Goal: Information Seeking & Learning: Learn about a topic

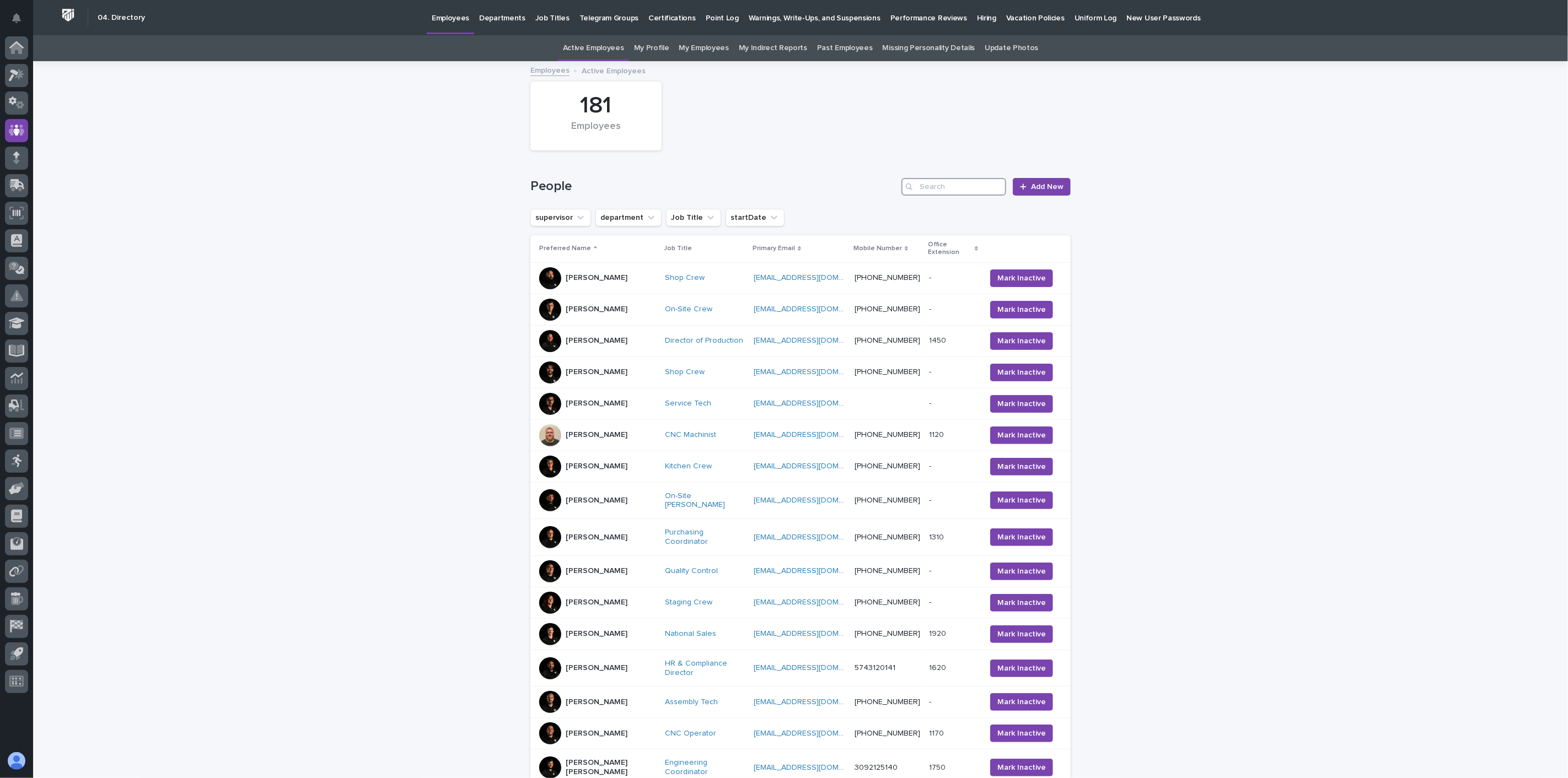
click at [933, 185] on input "Search" at bounding box center [953, 186] width 105 height 17
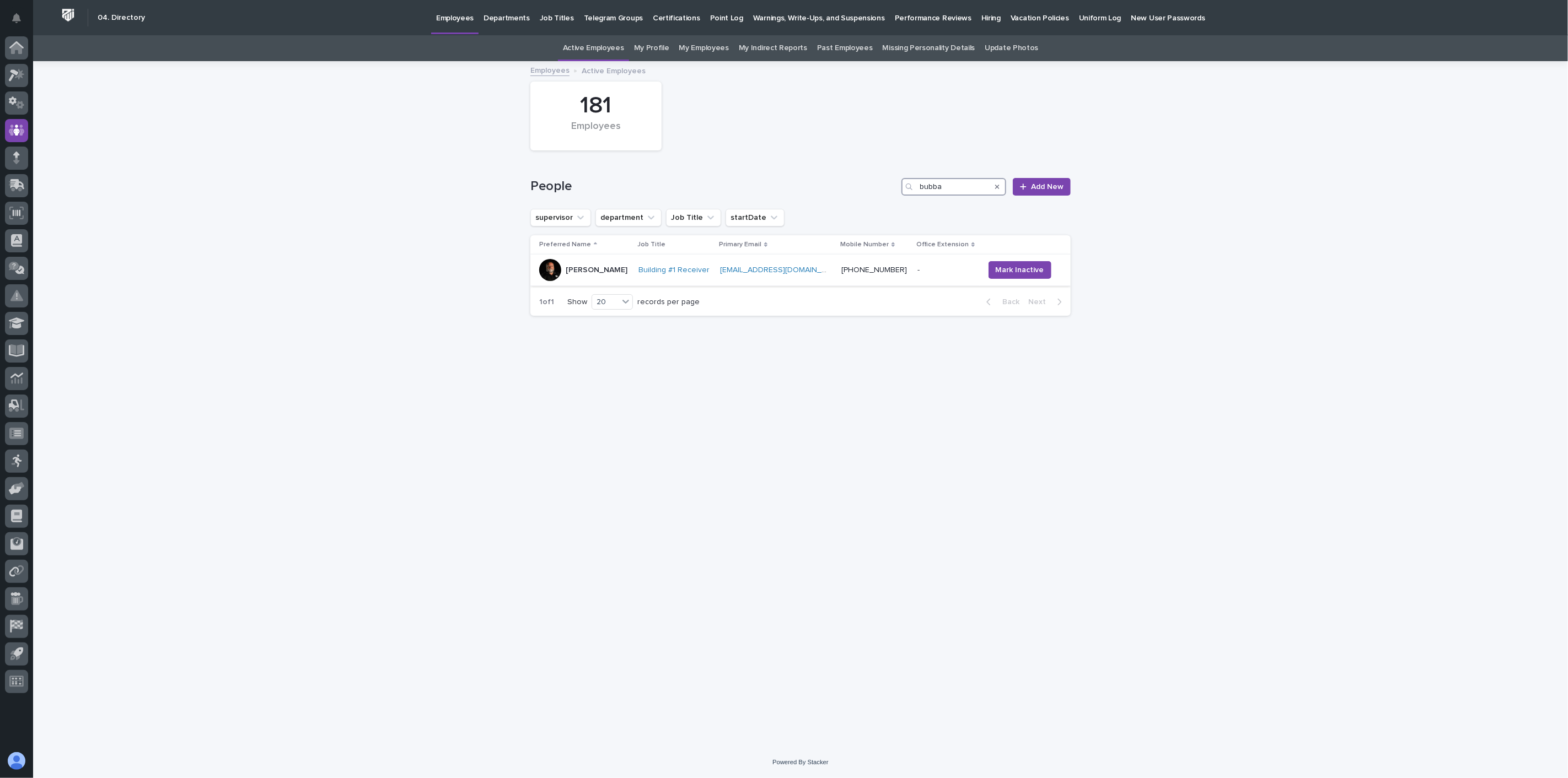
type input "bubba"
click at [631, 282] on td "[PERSON_NAME]" at bounding box center [582, 270] width 103 height 32
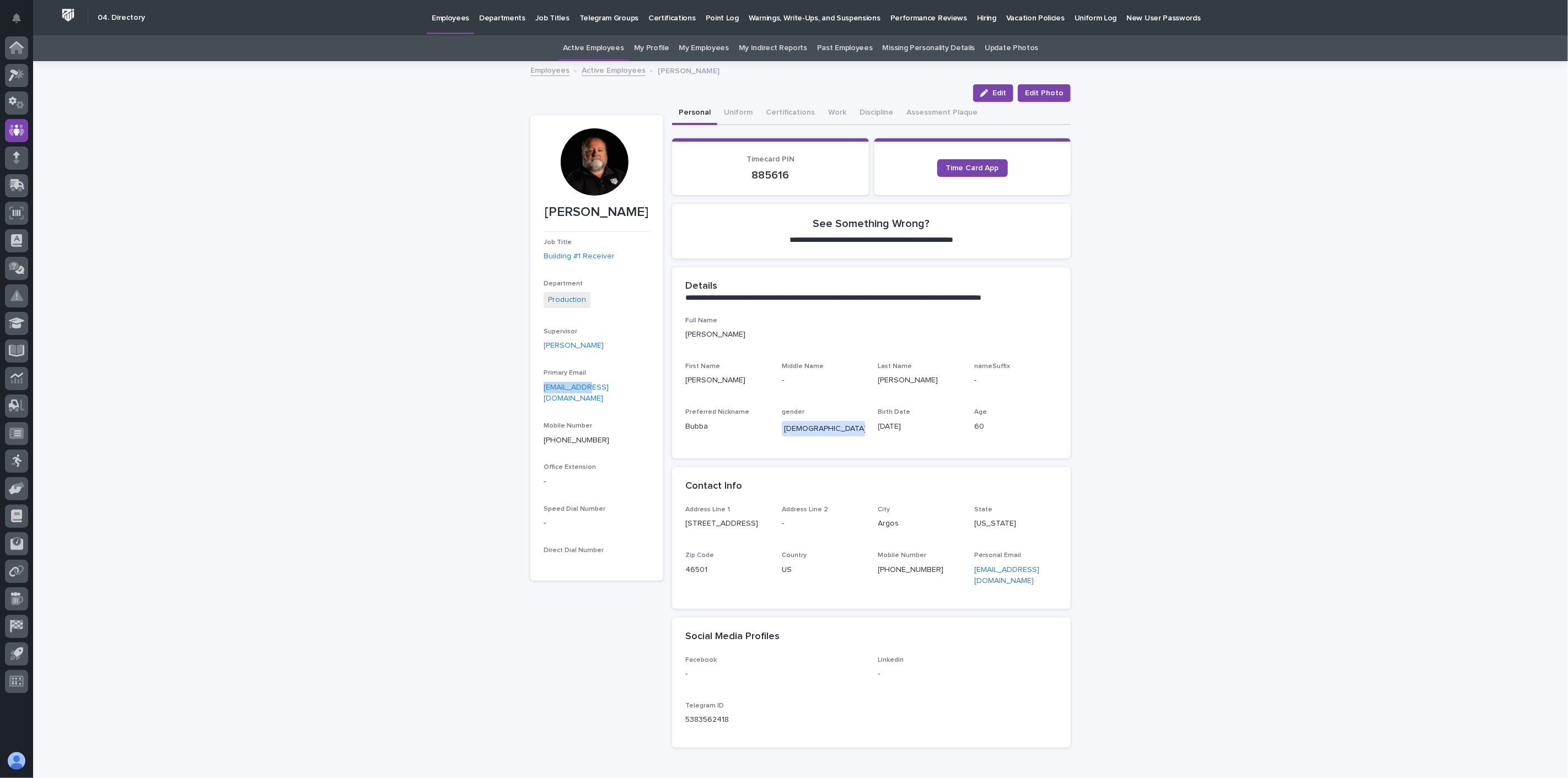
drag, startPoint x: 639, startPoint y: 371, endPoint x: 581, endPoint y: 384, distance: 59.4
click at [581, 384] on p "[EMAIL_ADDRESS][DOMAIN_NAME]" at bounding box center [596, 393] width 106 height 23
drag, startPoint x: 637, startPoint y: 392, endPoint x: 534, endPoint y: 392, distance: 103.0
click at [534, 392] on section "[PERSON_NAME] Job Title Building #1 Receiver Department Production Supervisor […" at bounding box center [597, 348] width 133 height 466
copy link "[EMAIL_ADDRESS][DOMAIN_NAME]"
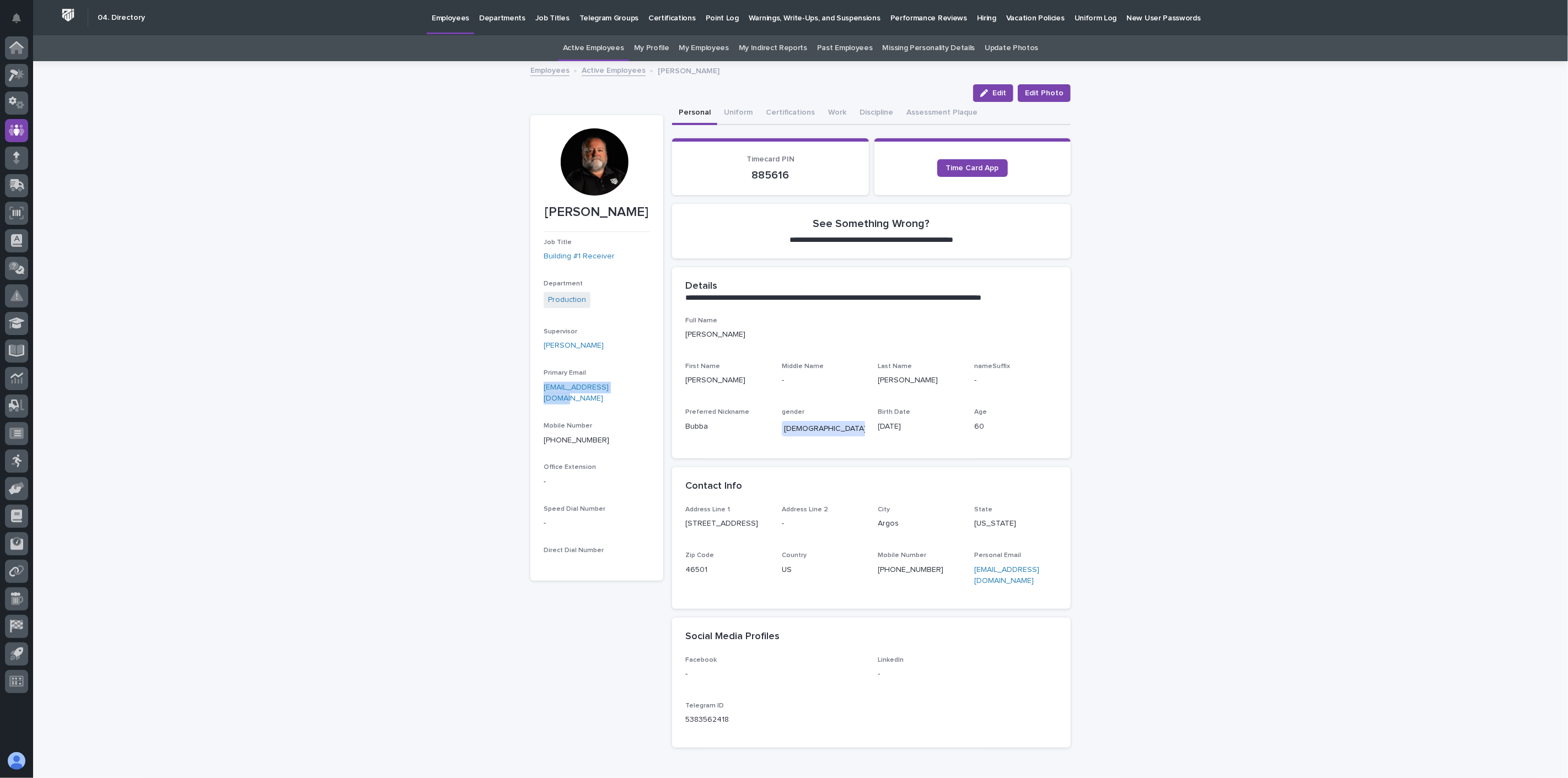
click at [615, 68] on link "Active Employees" at bounding box center [613, 69] width 64 height 13
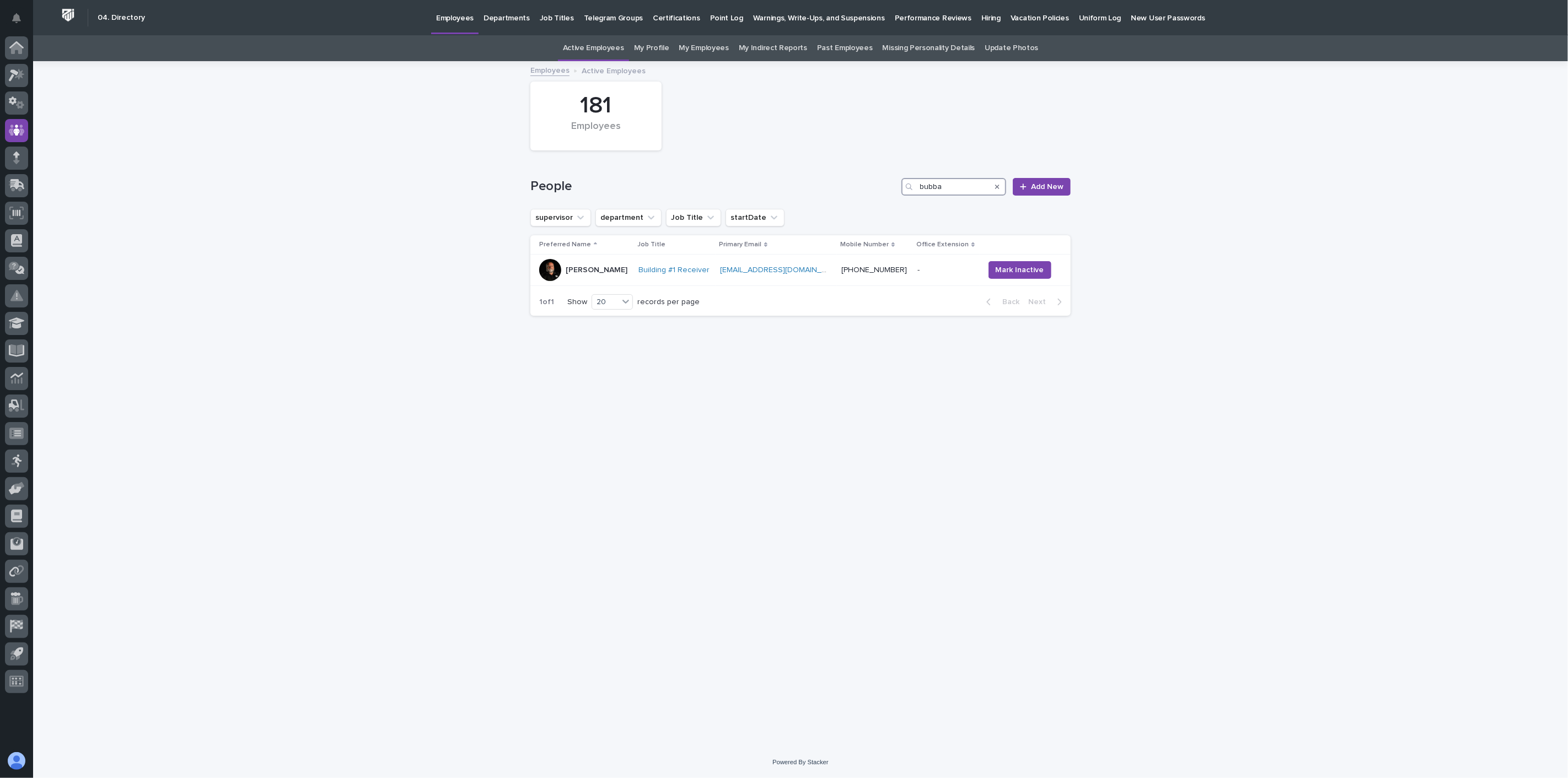
drag, startPoint x: 945, startPoint y: 183, endPoint x: 793, endPoint y: 175, distance: 152.2
click at [793, 175] on div "People bubba Add New" at bounding box center [801, 183] width 541 height 53
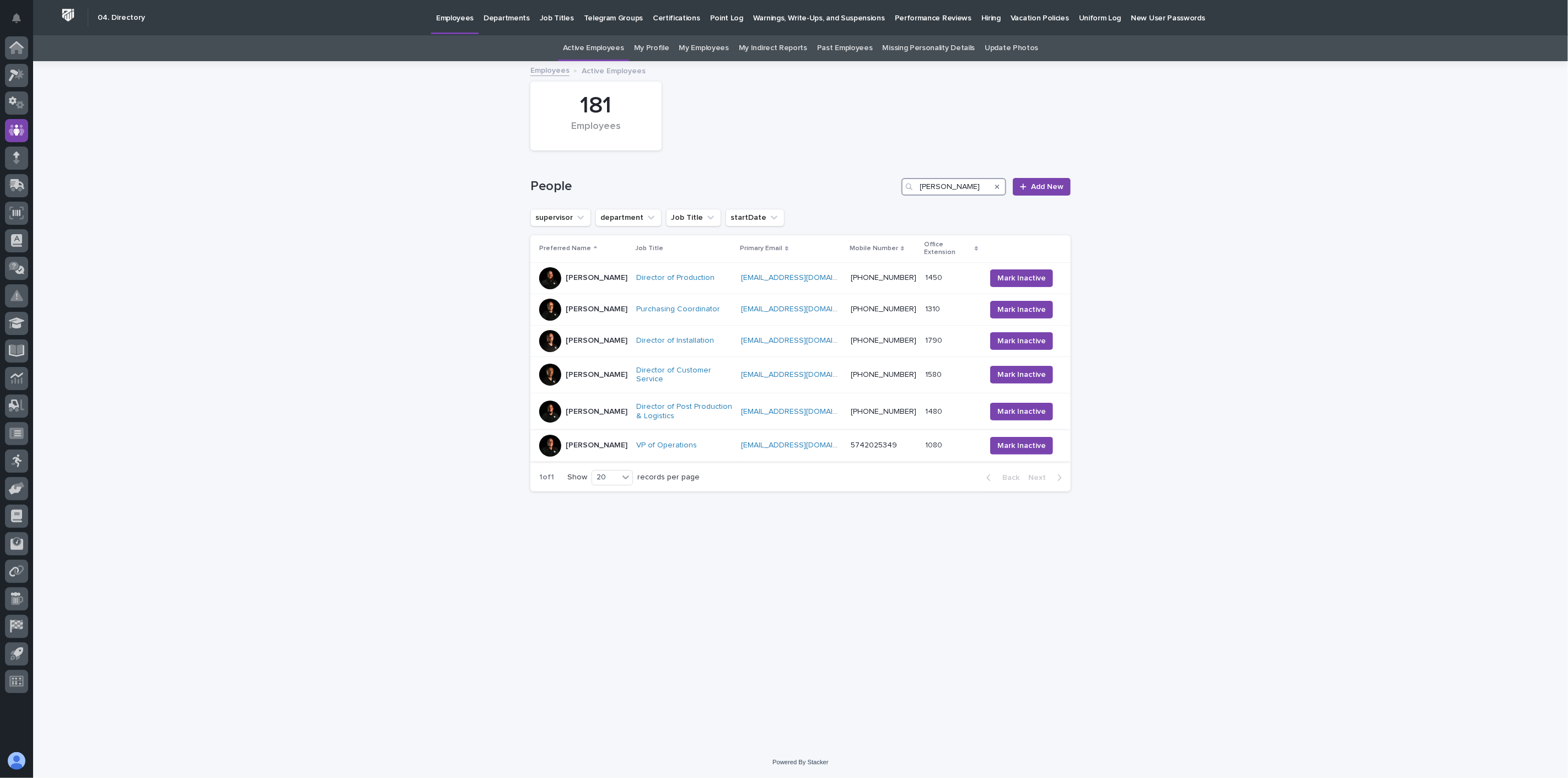
type input "[PERSON_NAME]"
click at [611, 436] on div "[PERSON_NAME]" at bounding box center [583, 445] width 88 height 22
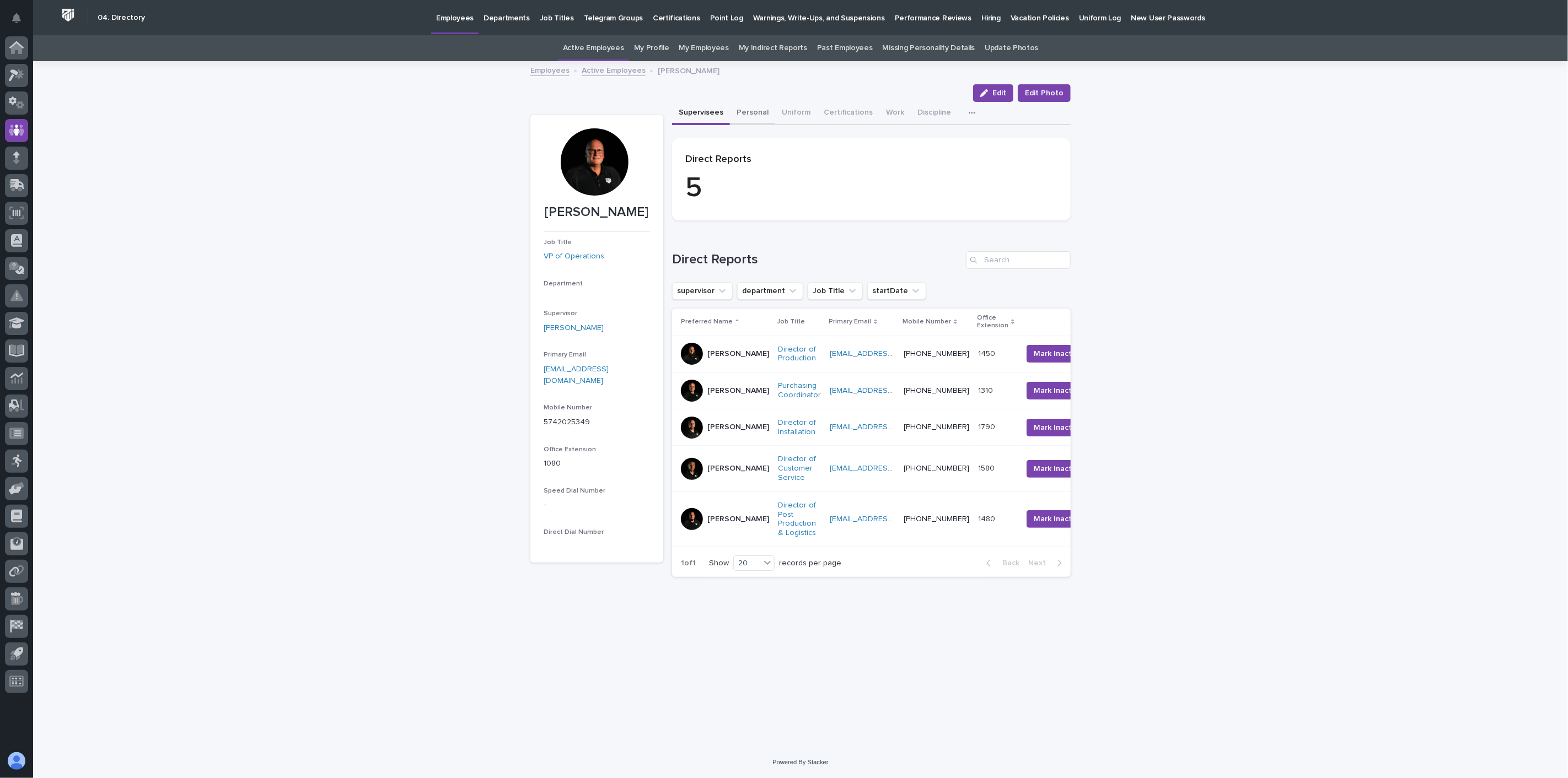
click at [757, 110] on button "Personal" at bounding box center [753, 113] width 45 height 23
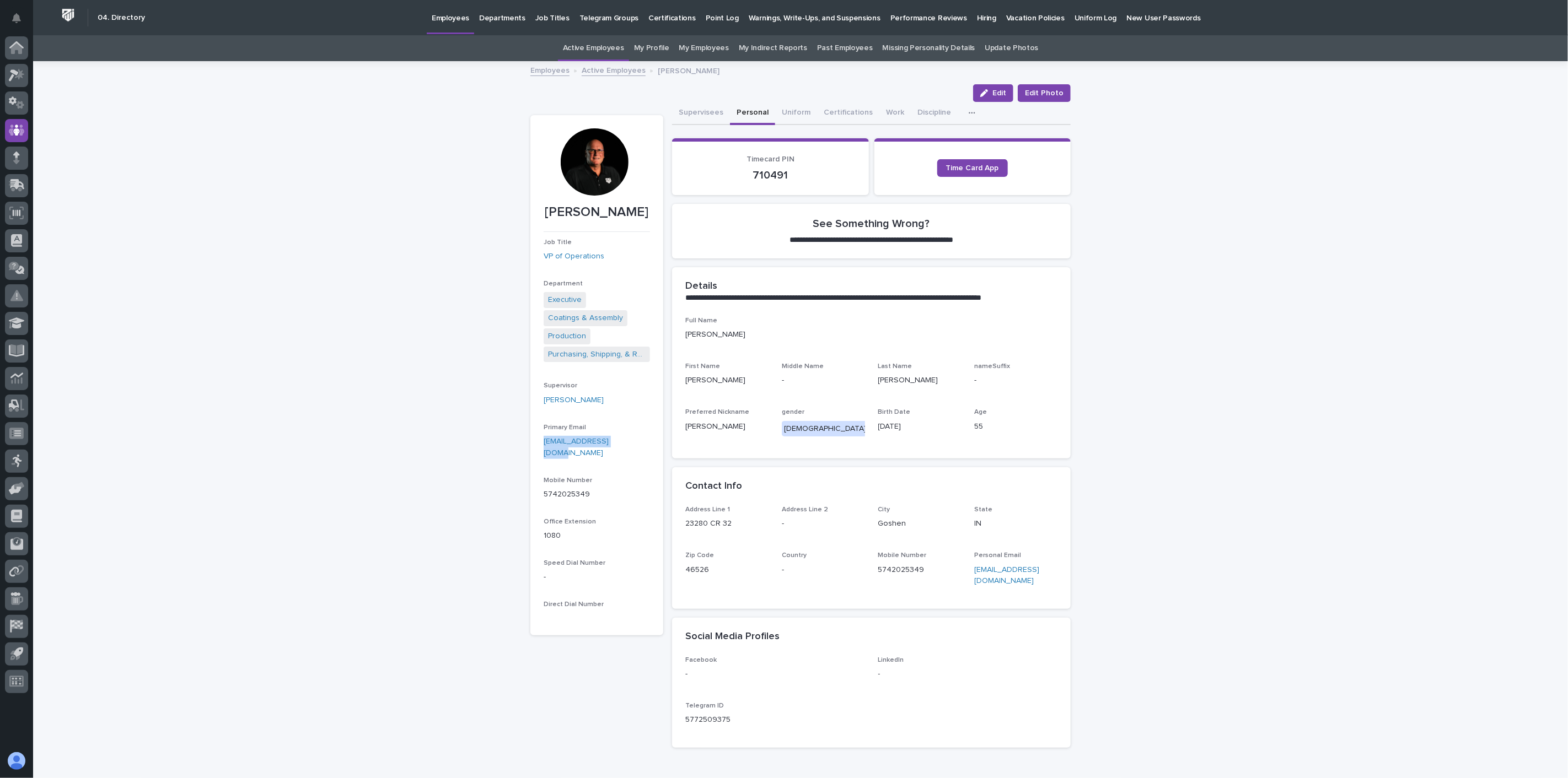
drag, startPoint x: 627, startPoint y: 445, endPoint x: 535, endPoint y: 448, distance: 92.0
click at [535, 448] on section "[PERSON_NAME] Job Title VP of Operations Department Executive Coatings & Assemb…" at bounding box center [597, 375] width 133 height 520
copy link "[EMAIL_ADDRESS][DOMAIN_NAME]"
click at [604, 64] on link "Active Employees" at bounding box center [613, 69] width 64 height 13
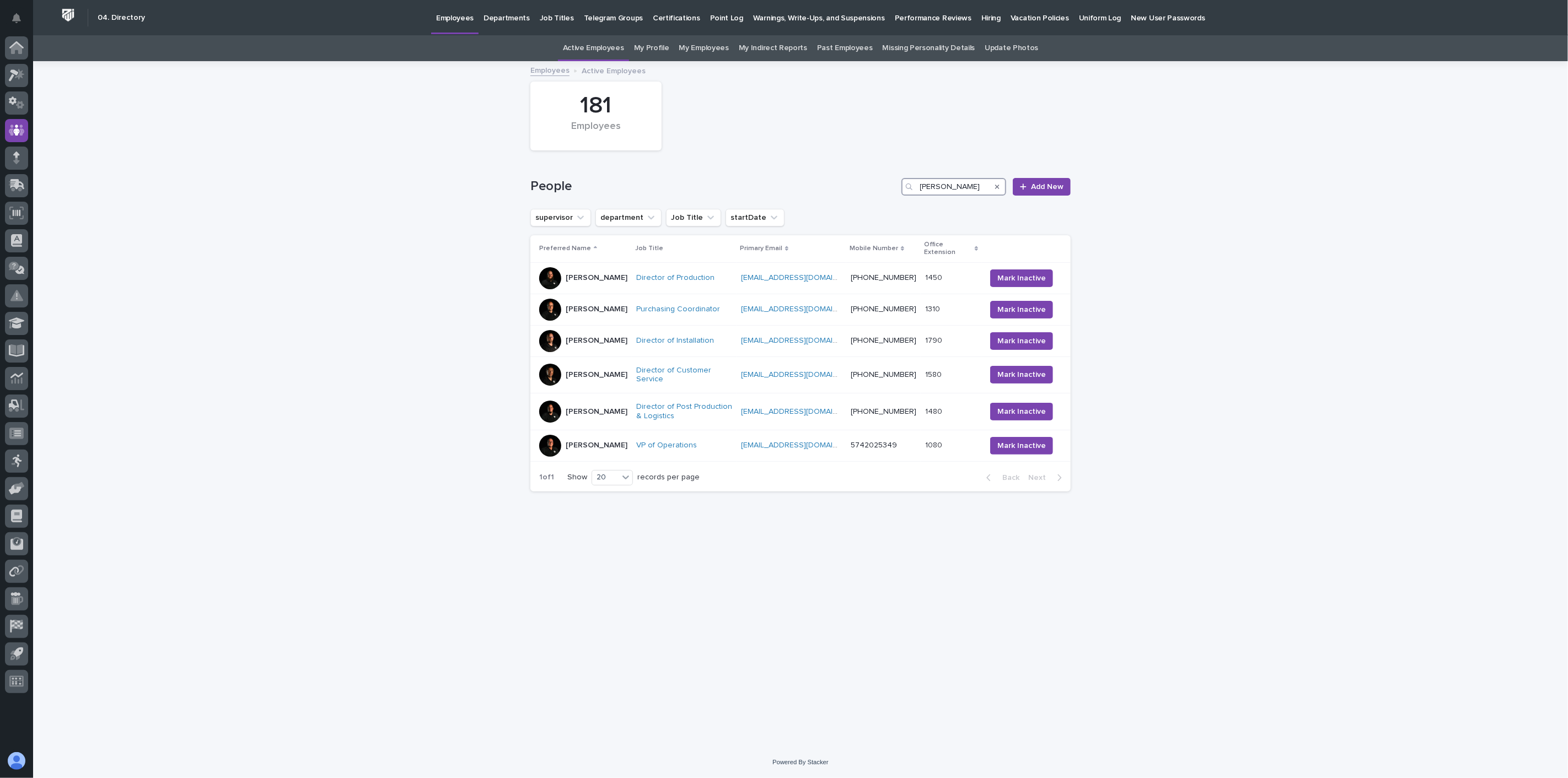
drag, startPoint x: 958, startPoint y: 184, endPoint x: 853, endPoint y: 189, distance: 105.1
click at [855, 192] on div "People [PERSON_NAME] Add New" at bounding box center [801, 186] width 541 height 17
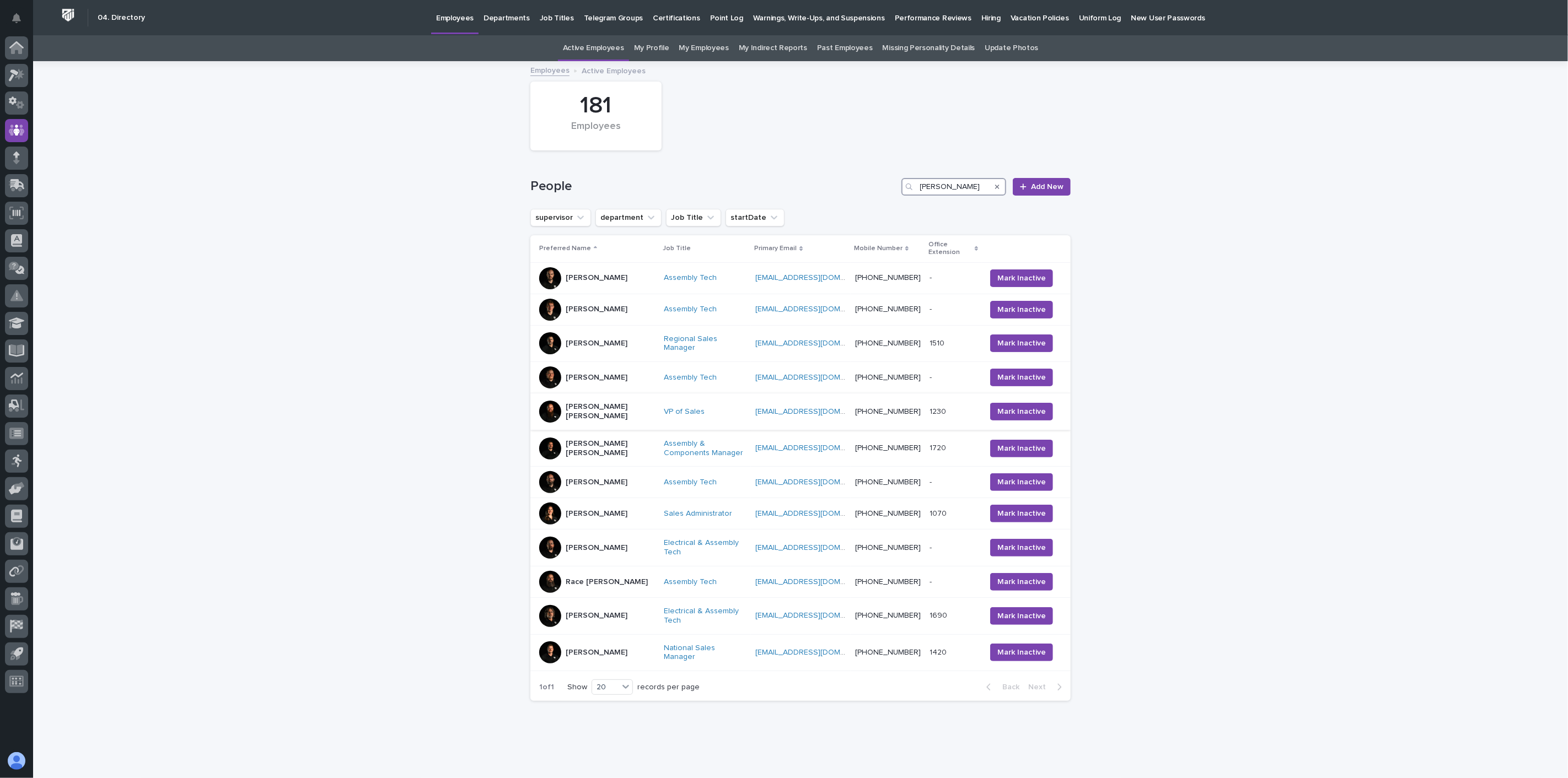
type input "[PERSON_NAME]"
click at [614, 408] on td "[PERSON_NAME] [PERSON_NAME]" at bounding box center [595, 411] width 129 height 37
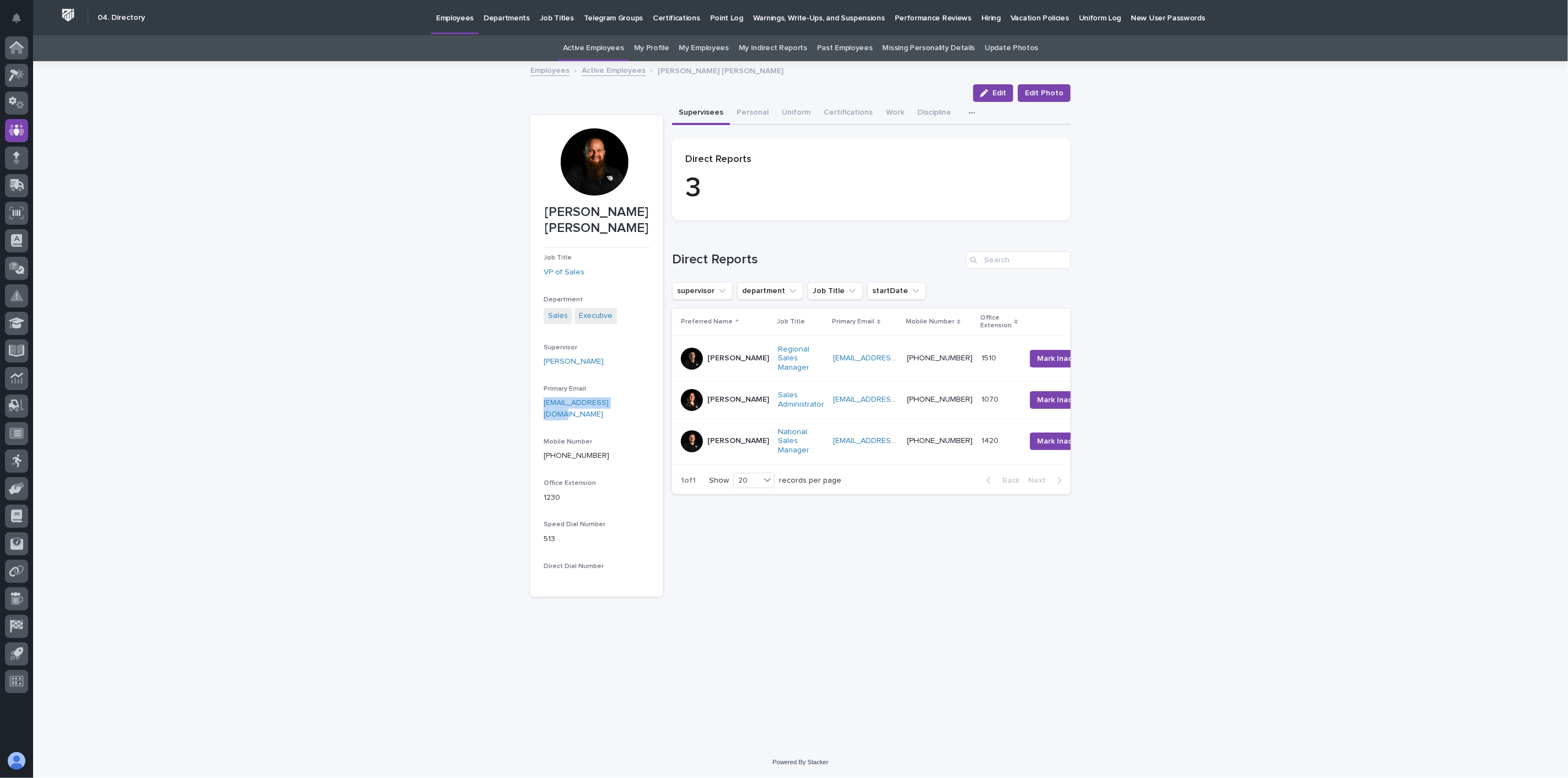
drag, startPoint x: 633, startPoint y: 389, endPoint x: 537, endPoint y: 392, distance: 96.0
click at [537, 392] on section "[PERSON_NAME] [PERSON_NAME] Job Title VP of Sales Department Sales Executive Su…" at bounding box center [597, 356] width 133 height 481
copy link "[EMAIL_ADDRESS][DOMAIN_NAME]"
click at [602, 72] on link "Active Employees" at bounding box center [613, 69] width 64 height 13
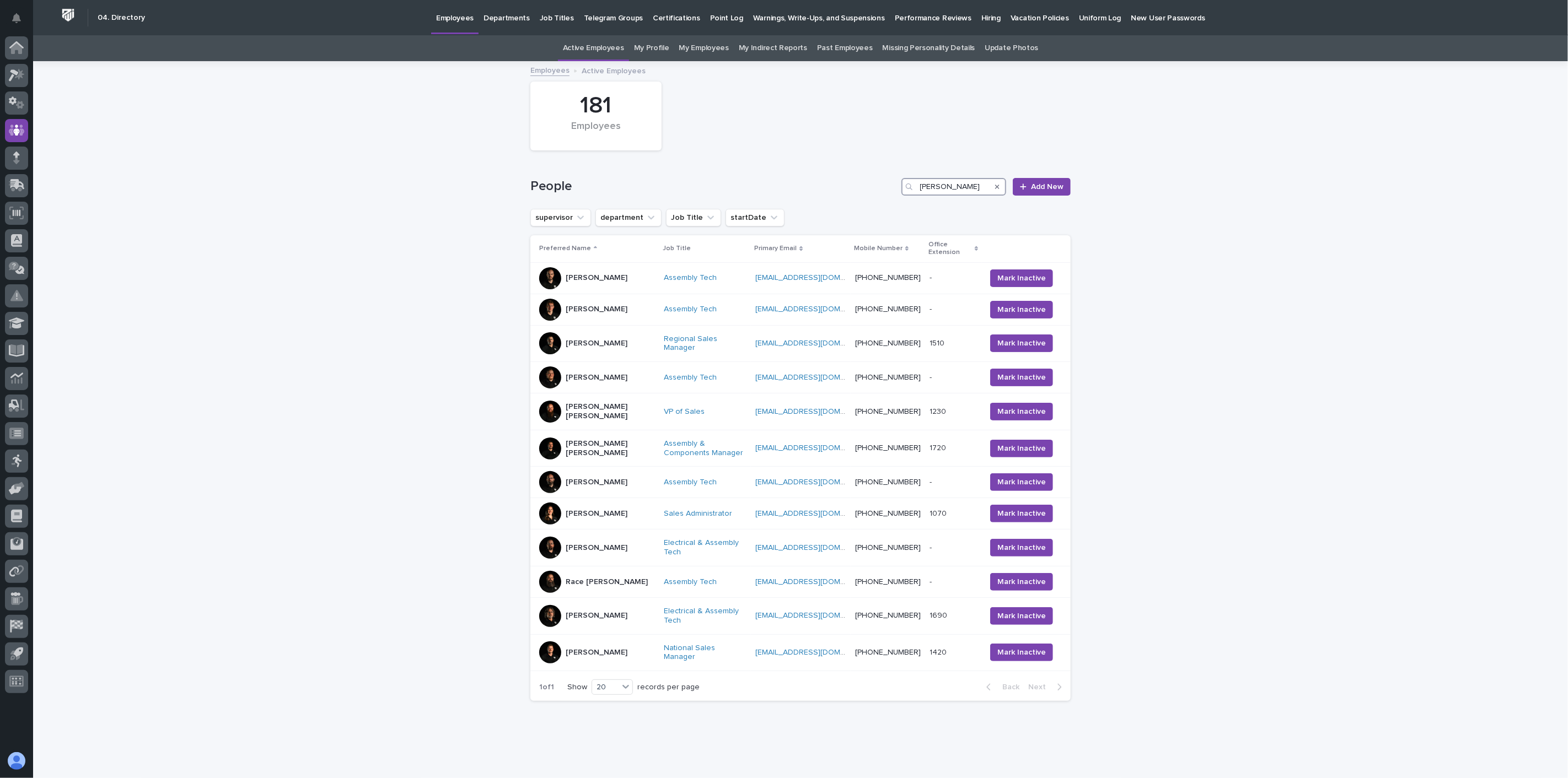
drag, startPoint x: 973, startPoint y: 191, endPoint x: 827, endPoint y: 178, distance: 146.6
click at [827, 179] on div "People [PERSON_NAME] Add New" at bounding box center [801, 186] width 541 height 17
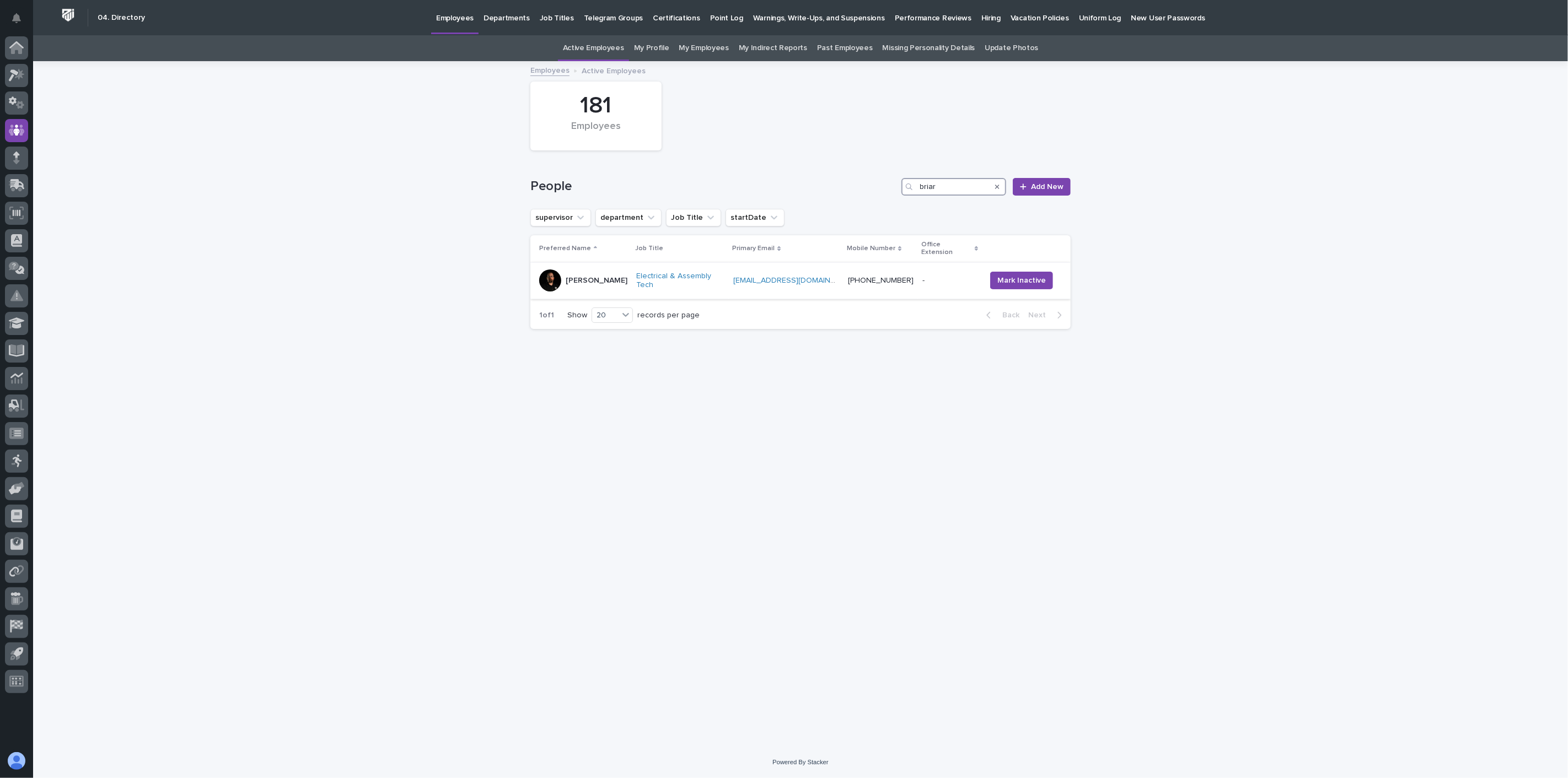
type input "briar"
click at [632, 275] on td "Electrical & Assembly Tech" at bounding box center [680, 281] width 97 height 37
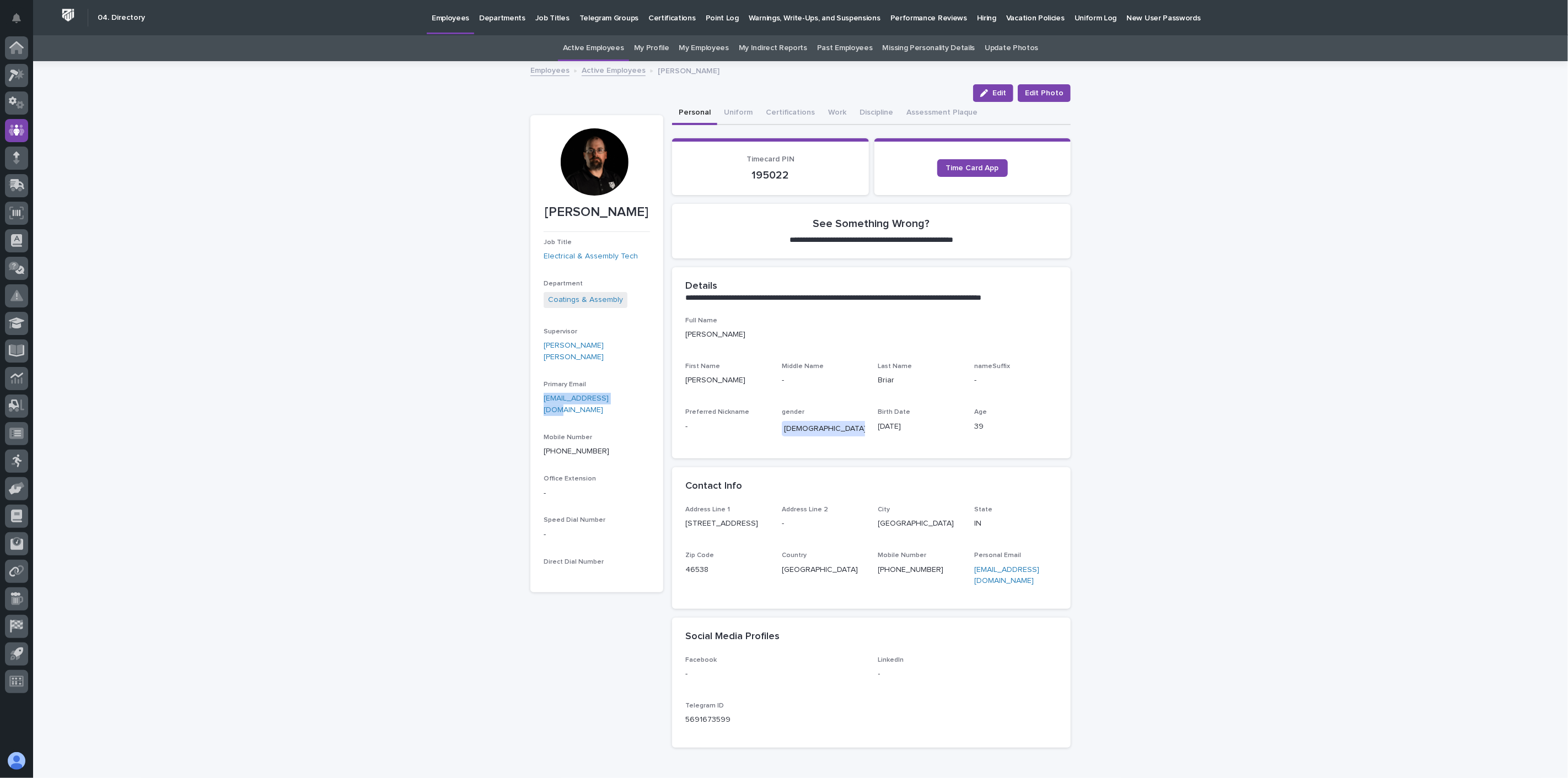
drag, startPoint x: 623, startPoint y: 389, endPoint x: 533, endPoint y: 389, distance: 90.0
click at [533, 389] on section "[PERSON_NAME] Job Title Electrical & Assembly Tech Department Coatings & Assemb…" at bounding box center [597, 354] width 133 height 477
copy link "[EMAIL_ADDRESS][DOMAIN_NAME]"
click at [614, 75] on link "Active Employees" at bounding box center [613, 69] width 64 height 13
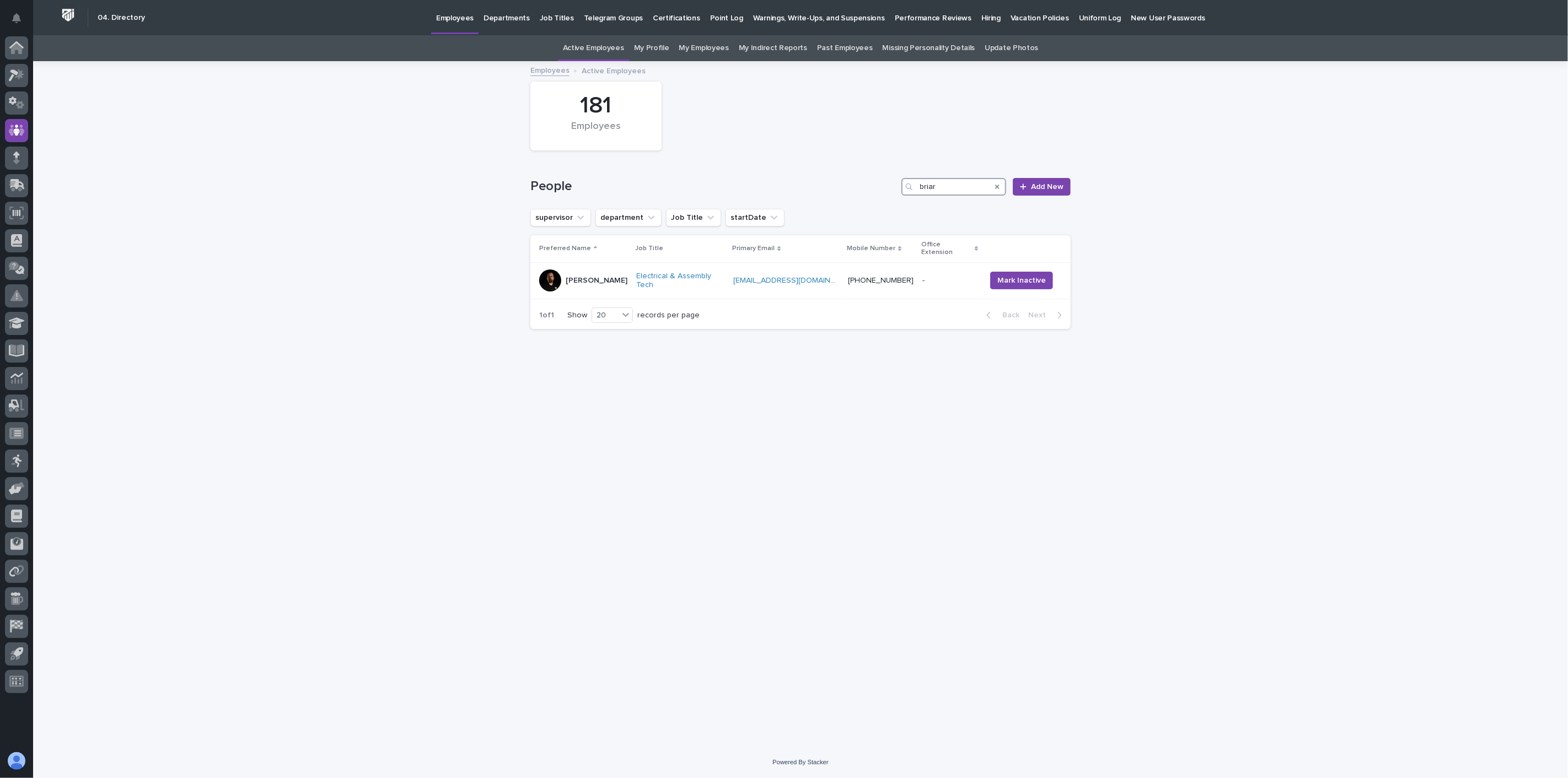
drag, startPoint x: 945, startPoint y: 180, endPoint x: 863, endPoint y: 178, distance: 82.0
click at [863, 178] on div "People briar Add New" at bounding box center [801, 186] width 541 height 17
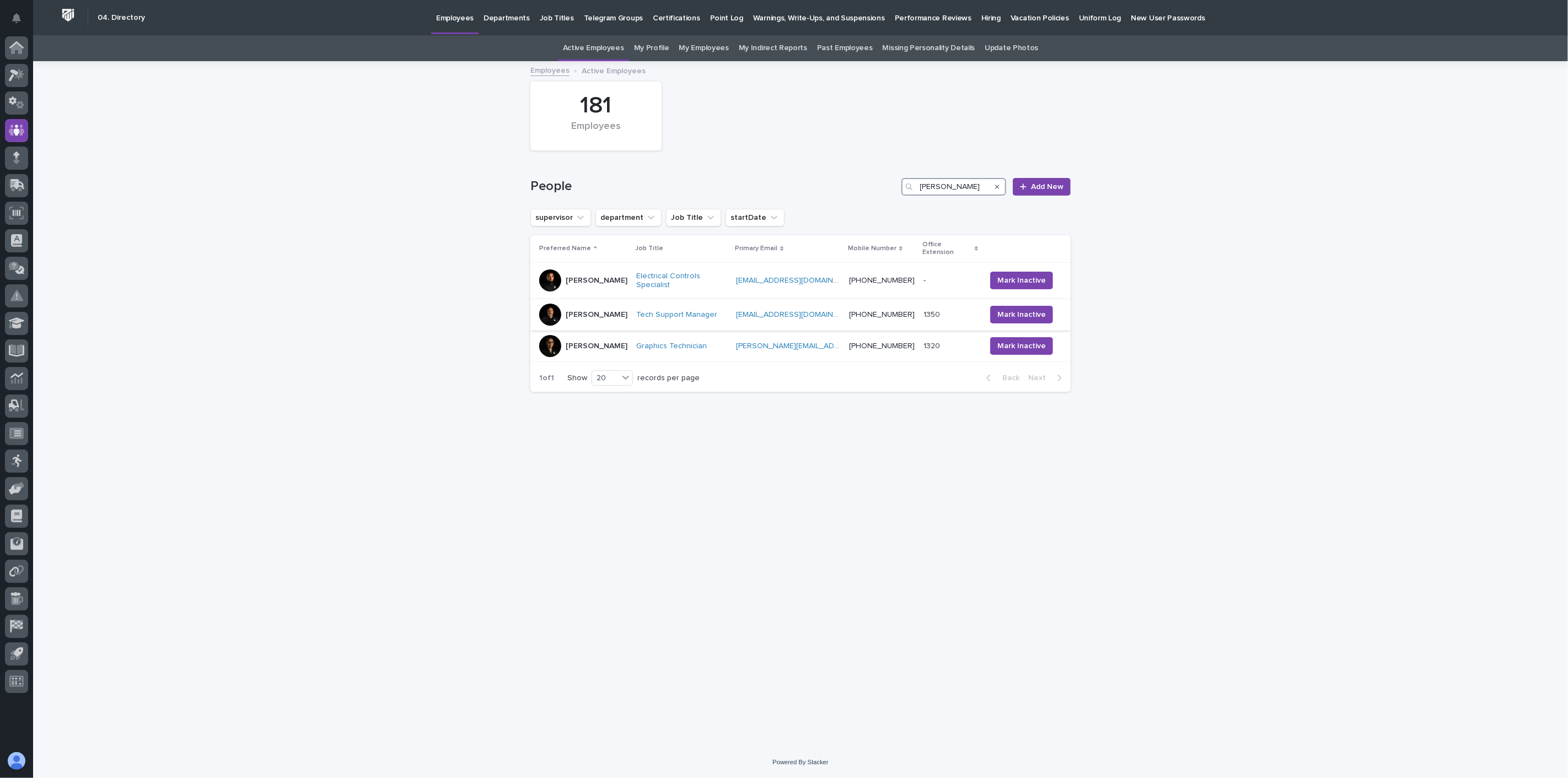
type input "[PERSON_NAME]"
click at [622, 310] on div "[PERSON_NAME]" at bounding box center [583, 314] width 88 height 22
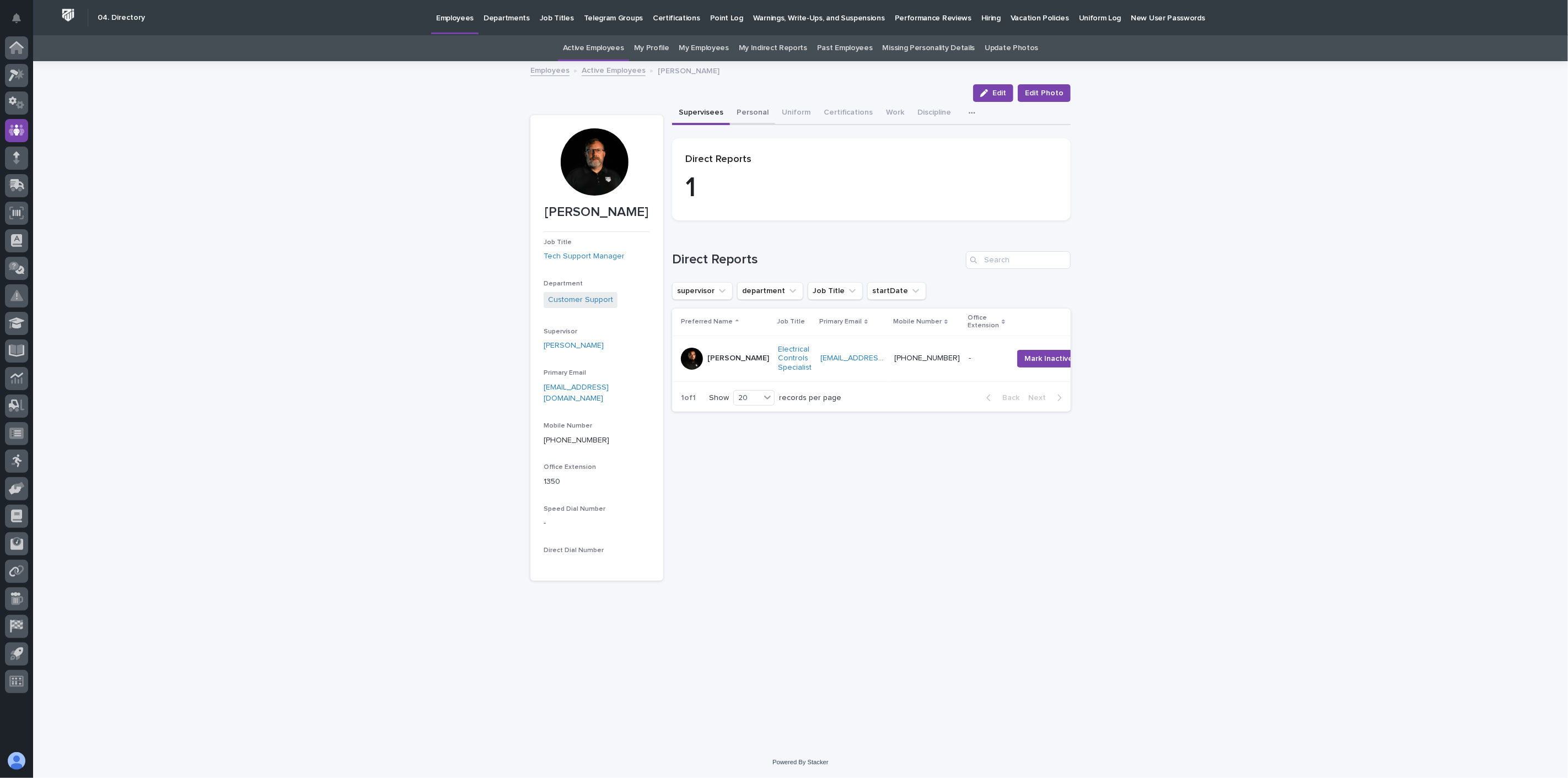
click at [751, 109] on button "Personal" at bounding box center [753, 113] width 45 height 23
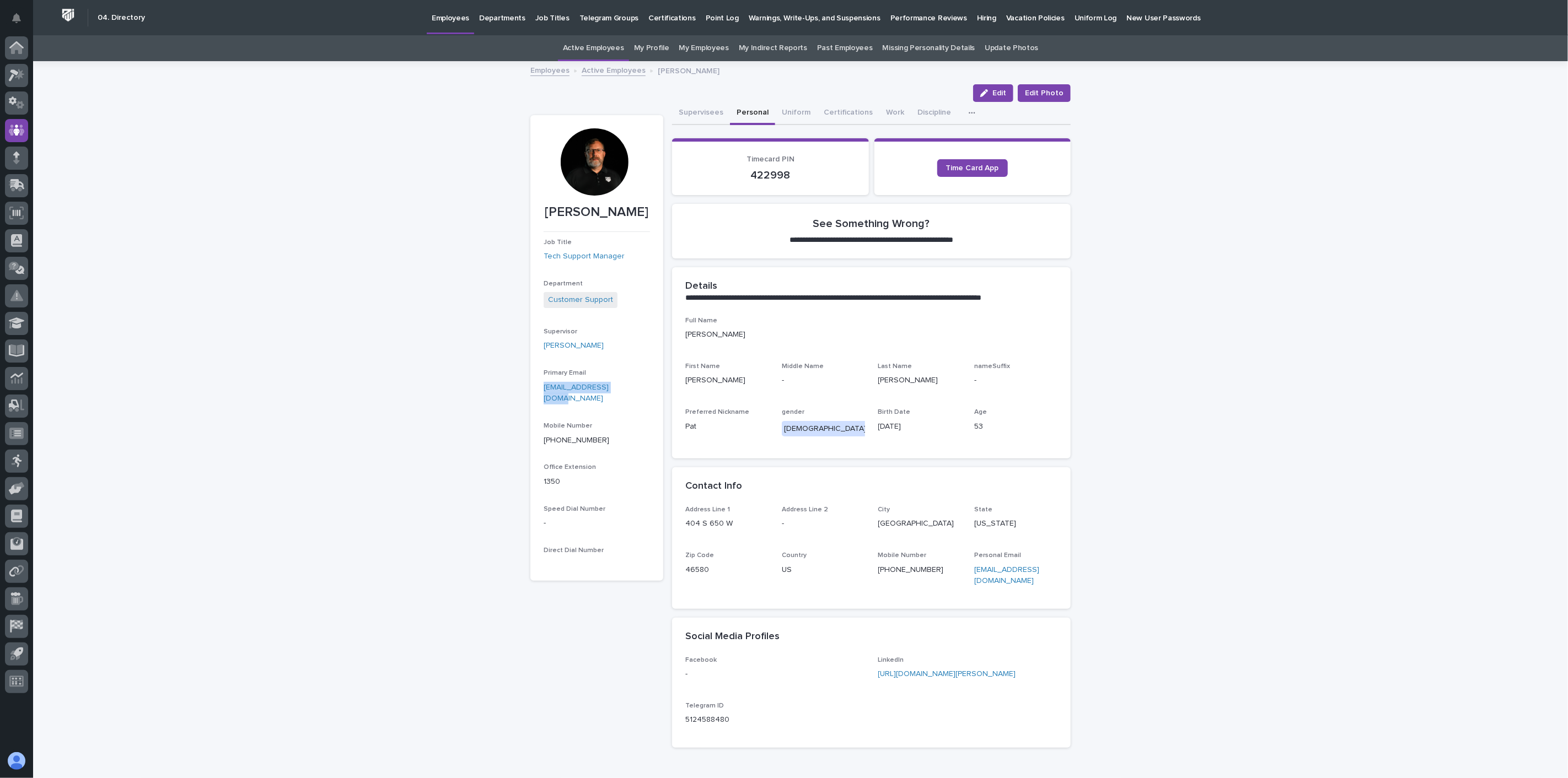
drag, startPoint x: 627, startPoint y: 389, endPoint x: 534, endPoint y: 390, distance: 93.0
click at [534, 390] on section "[PERSON_NAME] Job Title Tech Support Manager Department Customer Support Superv…" at bounding box center [597, 348] width 133 height 466
copy link "[EMAIL_ADDRESS][DOMAIN_NAME]"
click at [604, 73] on link "Active Employees" at bounding box center [613, 69] width 64 height 13
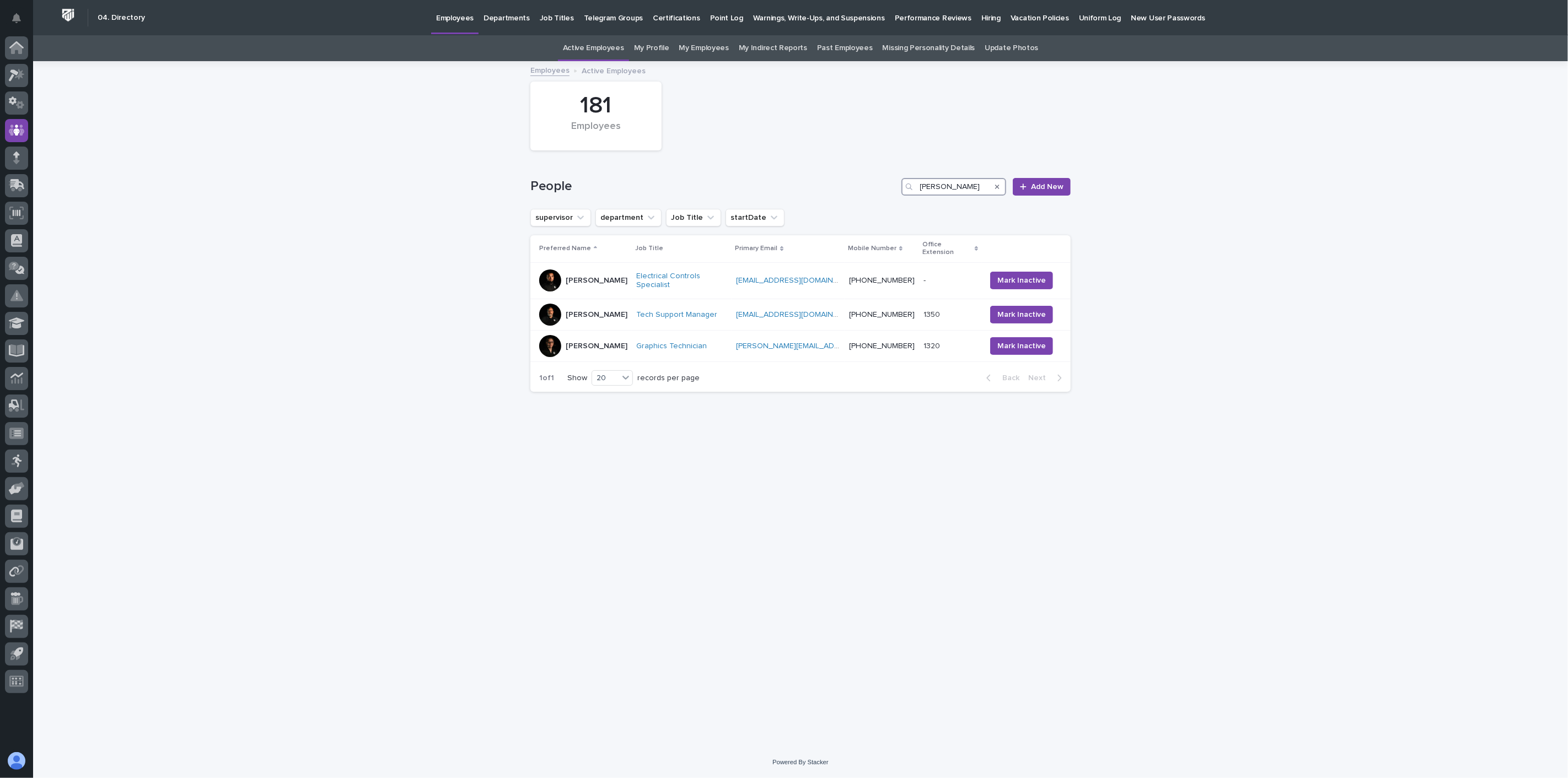
drag, startPoint x: 960, startPoint y: 185, endPoint x: 827, endPoint y: 183, distance: 133.0
click at [833, 183] on div "People [PERSON_NAME] Add New" at bounding box center [801, 186] width 541 height 17
type input "[PERSON_NAME]"
click at [620, 349] on td "[PERSON_NAME]" at bounding box center [581, 343] width 101 height 37
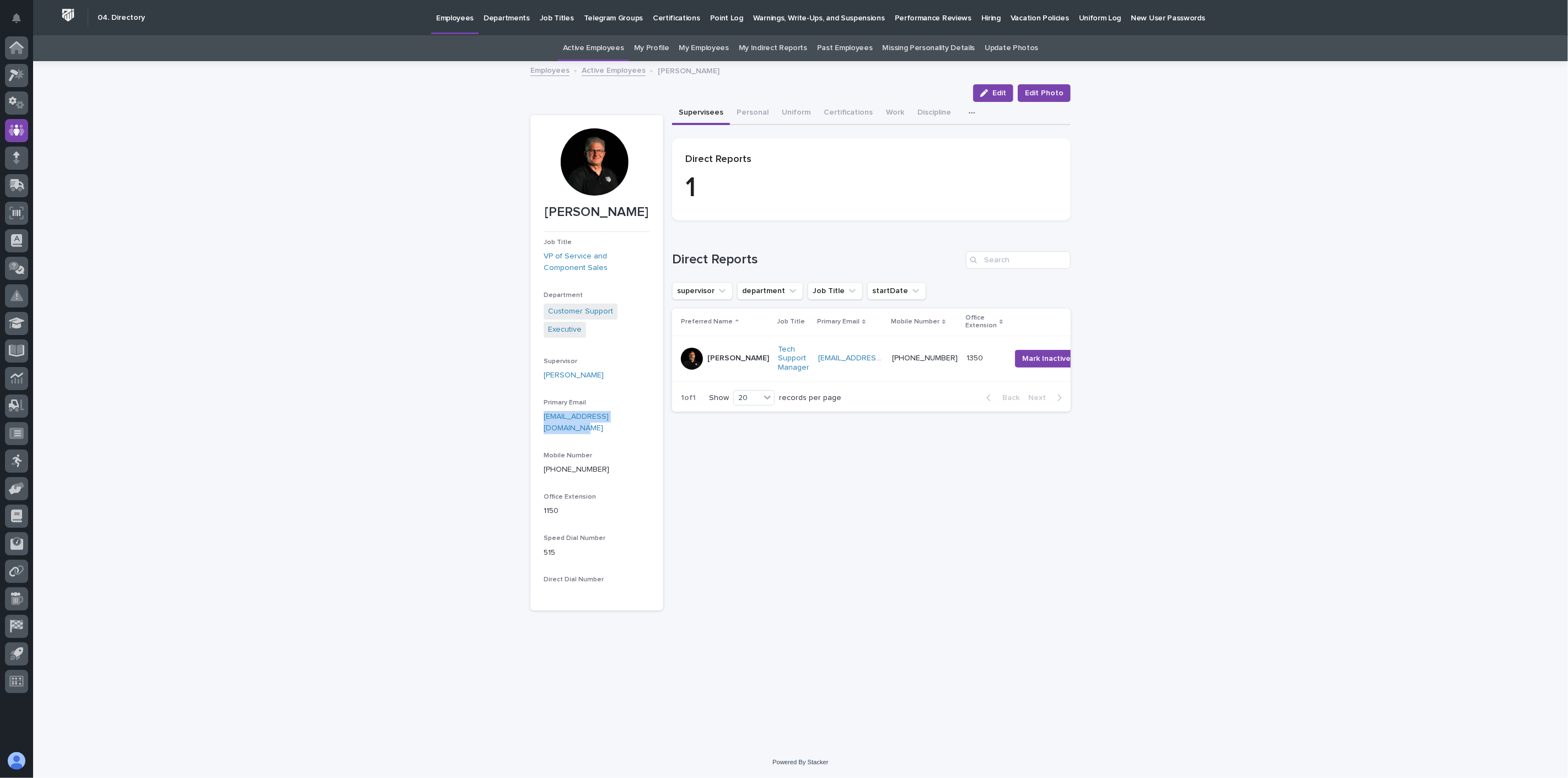
drag, startPoint x: 647, startPoint y: 420, endPoint x: 538, endPoint y: 418, distance: 109.0
click at [538, 418] on section "[PERSON_NAME] Job Title VP of Service and Component Sales Department Customer S…" at bounding box center [597, 363] width 133 height 496
copy link "[EMAIL_ADDRESS][DOMAIN_NAME]"
click at [618, 72] on link "Active Employees" at bounding box center [613, 69] width 64 height 13
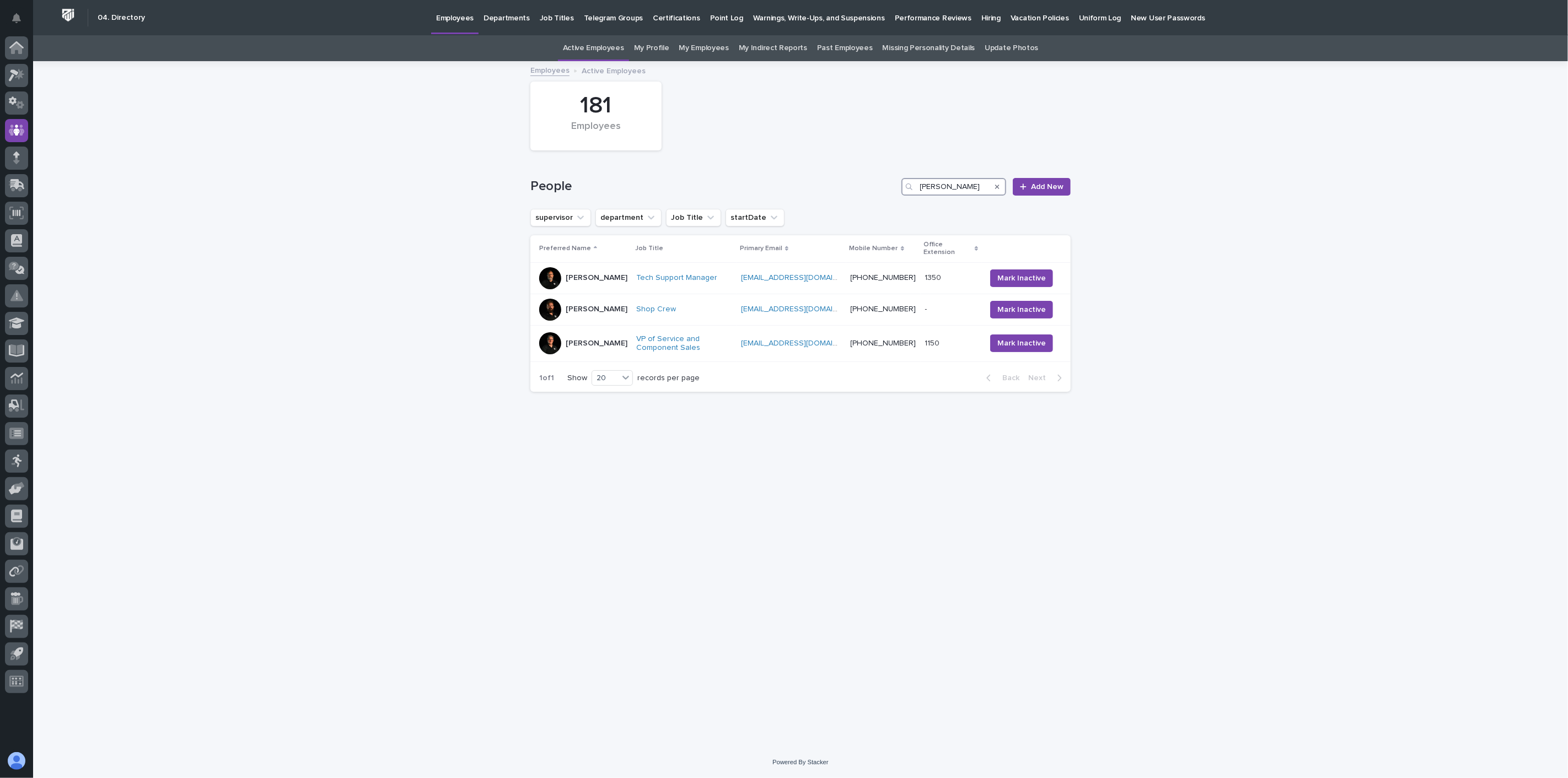
drag, startPoint x: 964, startPoint y: 183, endPoint x: 753, endPoint y: 179, distance: 211.0
click at [753, 179] on div "People [PERSON_NAME] New" at bounding box center [801, 186] width 541 height 17
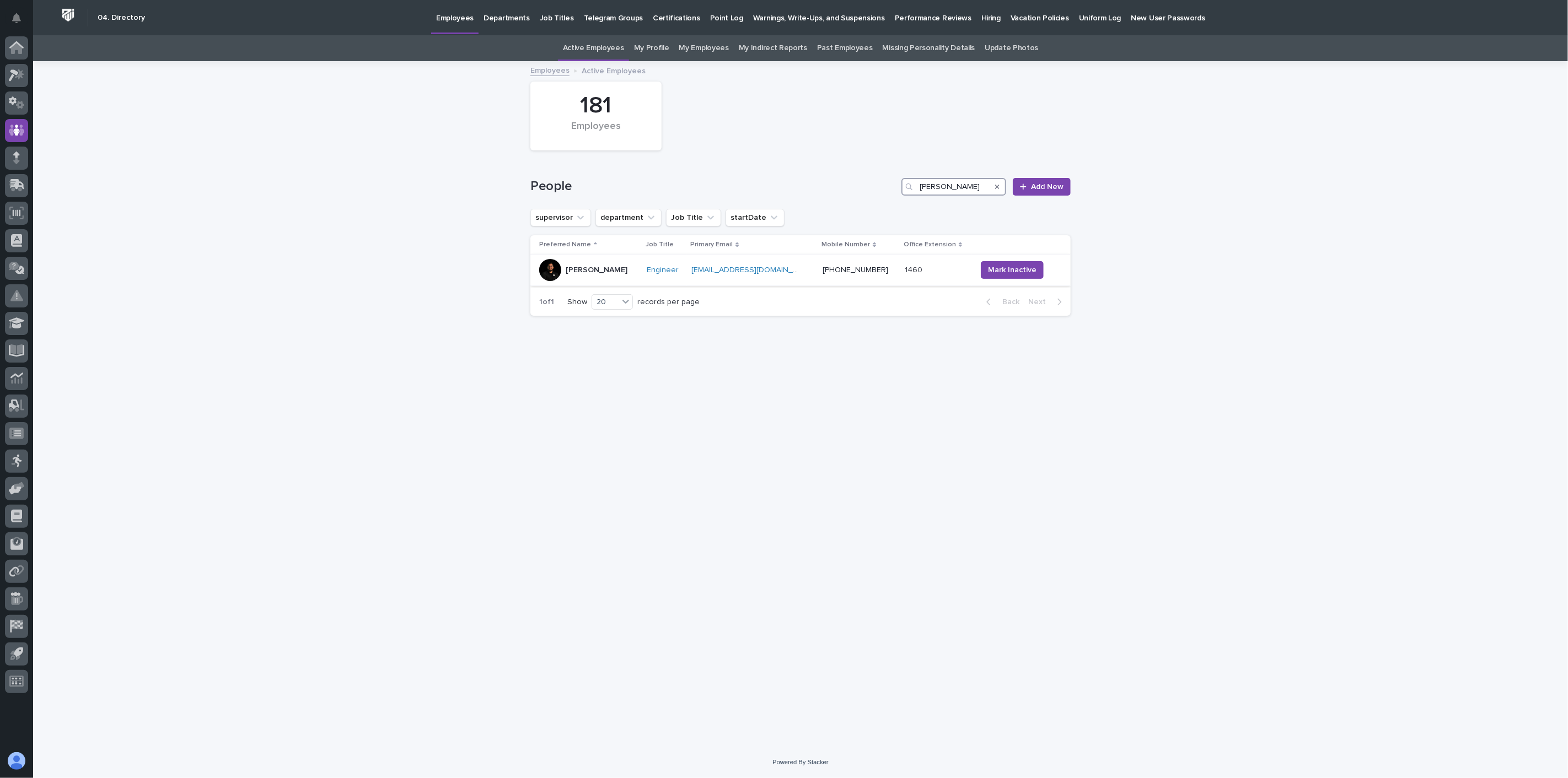
type input "[PERSON_NAME]"
click at [604, 280] on div "[PERSON_NAME]" at bounding box center [588, 269] width 99 height 22
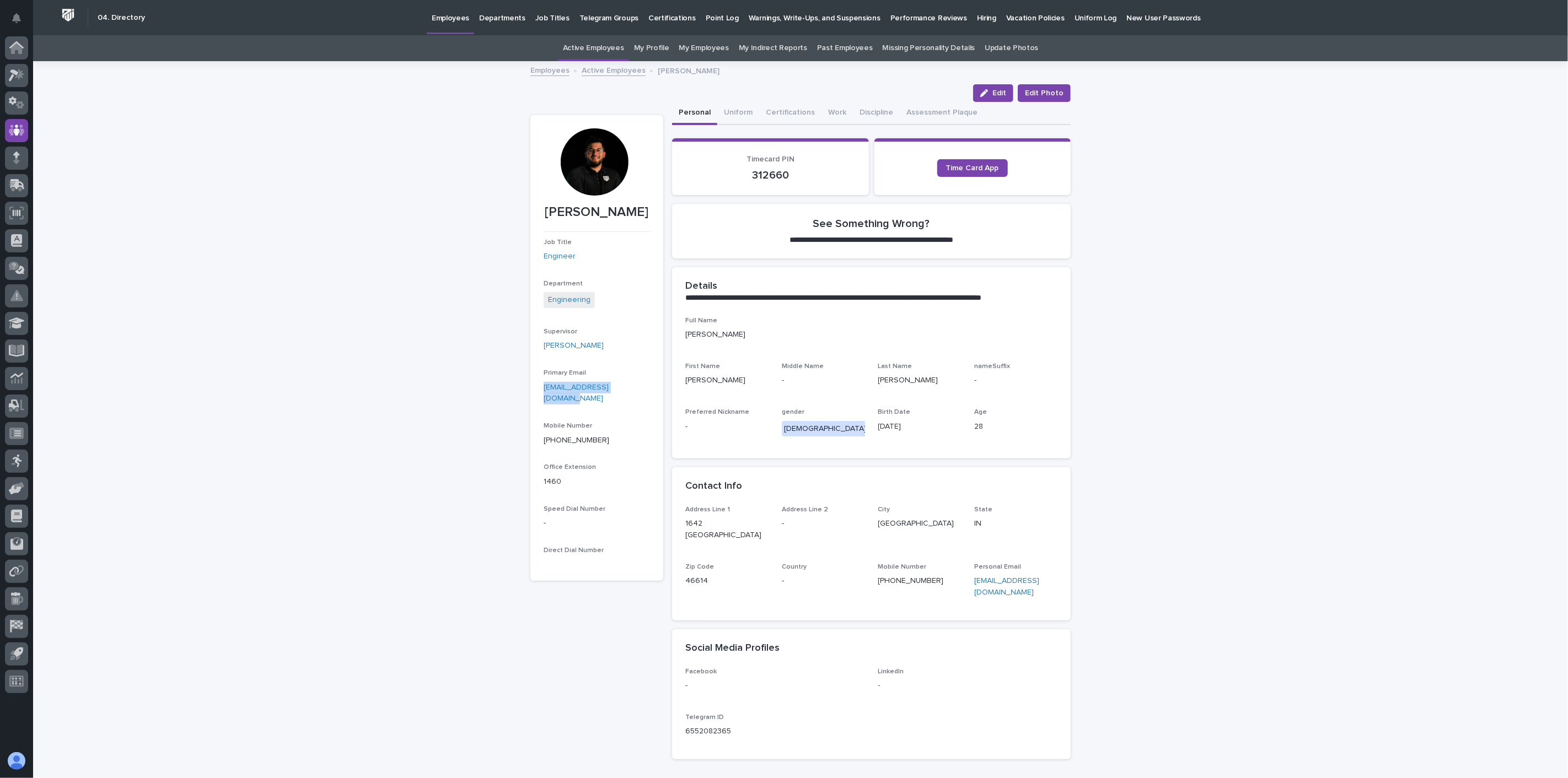
drag, startPoint x: 630, startPoint y: 386, endPoint x: 537, endPoint y: 390, distance: 93.1
click at [537, 390] on section "[PERSON_NAME] Job Title Engineer Department Engineering Supervisor [PERSON_NAME…" at bounding box center [597, 348] width 133 height 466
copy link "[EMAIL_ADDRESS][DOMAIN_NAME]"
click at [597, 72] on link "Active Employees" at bounding box center [613, 69] width 64 height 13
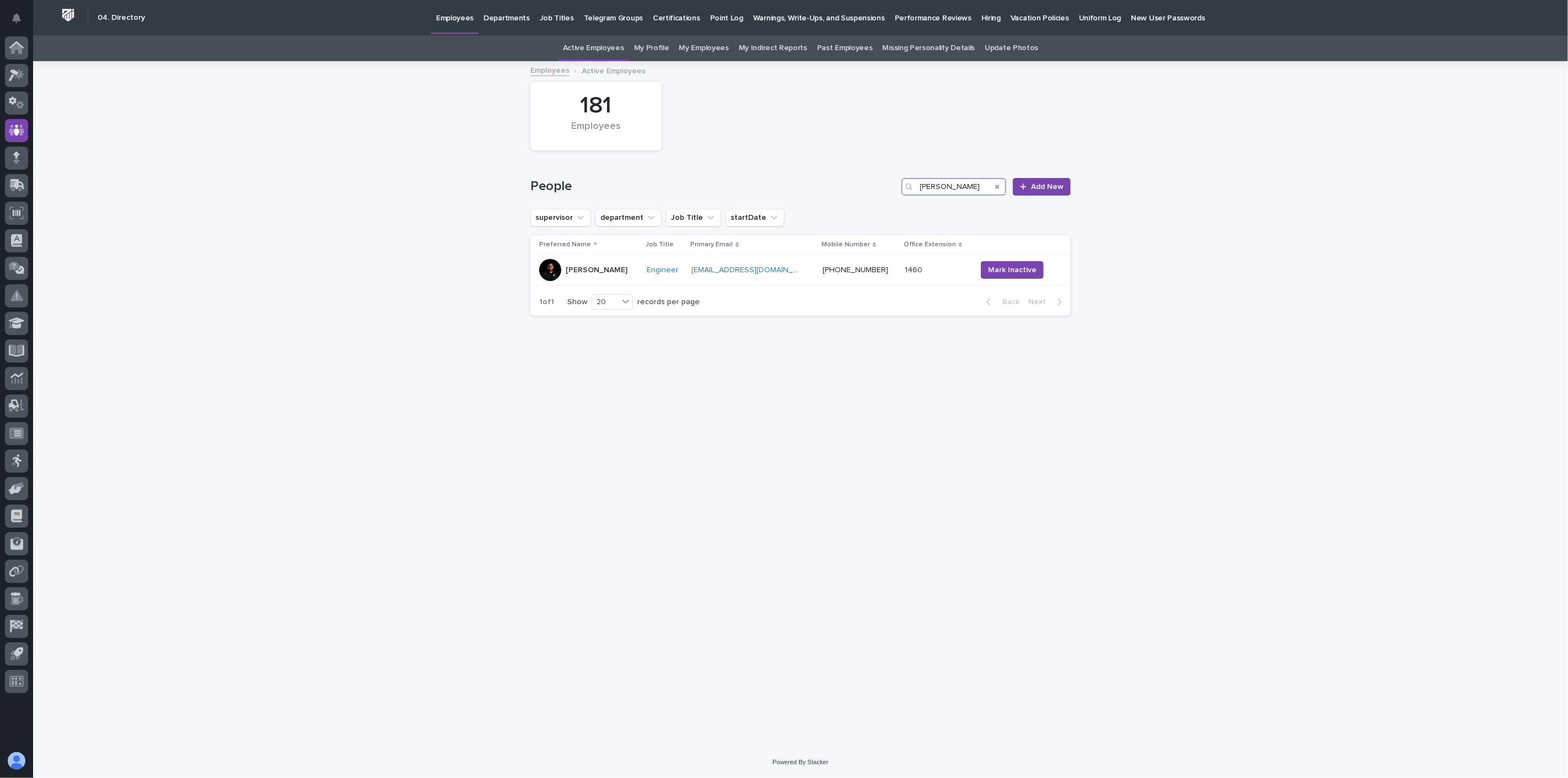
drag, startPoint x: 953, startPoint y: 181, endPoint x: 855, endPoint y: 179, distance: 98.0
click at [857, 180] on div "People [PERSON_NAME] New" at bounding box center [801, 186] width 541 height 17
type input "[PERSON_NAME]"
click at [629, 280] on div "[PERSON_NAME]" at bounding box center [588, 269] width 99 height 22
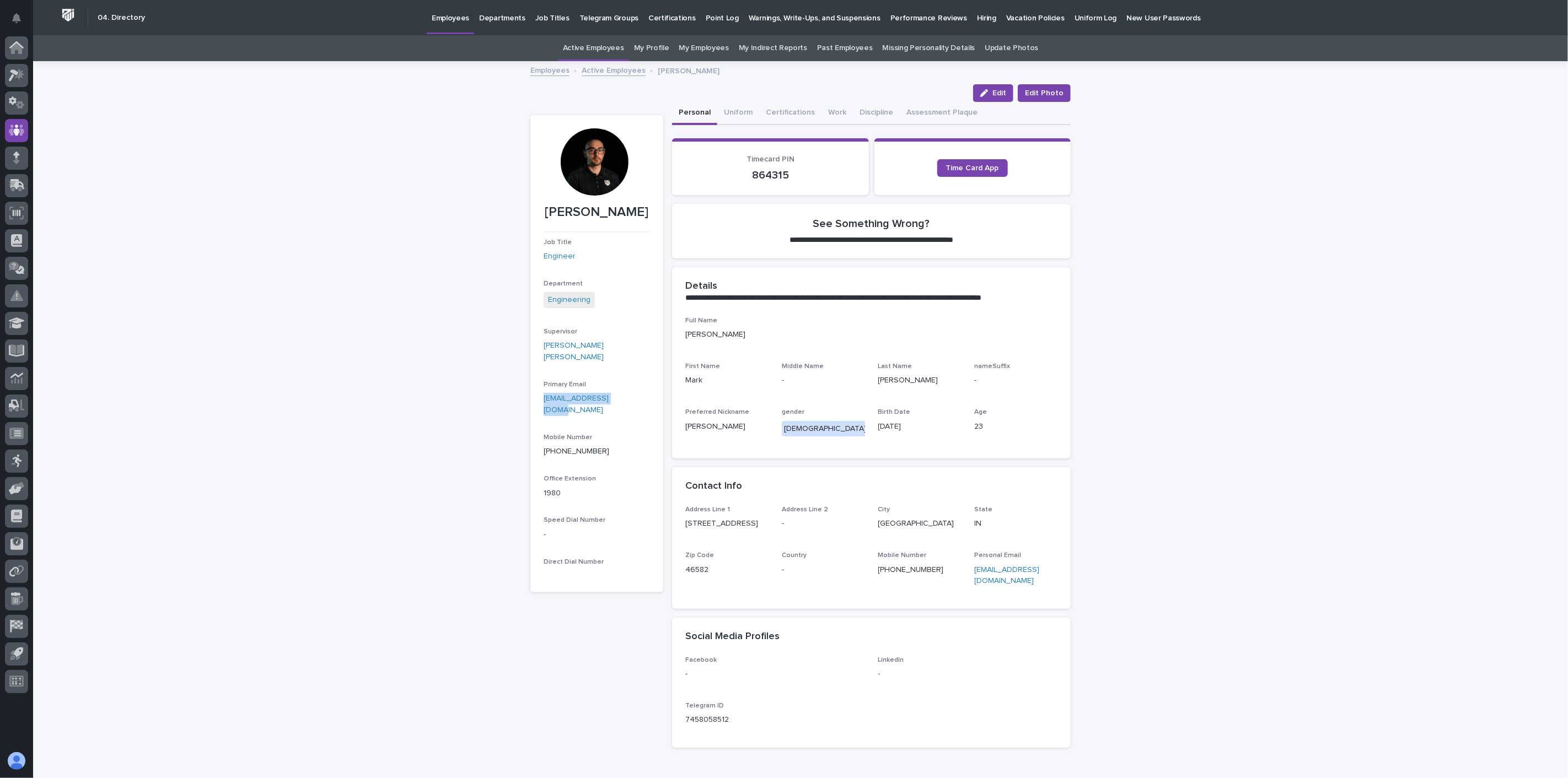
drag, startPoint x: 626, startPoint y: 388, endPoint x: 532, endPoint y: 392, distance: 94.1
click at [532, 392] on section "[PERSON_NAME] Job Title Engineer Department Engineering Supervisor [PERSON_NAME…" at bounding box center [597, 354] width 133 height 477
copy link "[EMAIL_ADDRESS][DOMAIN_NAME]"
click at [627, 75] on link "Active Employees" at bounding box center [613, 69] width 64 height 13
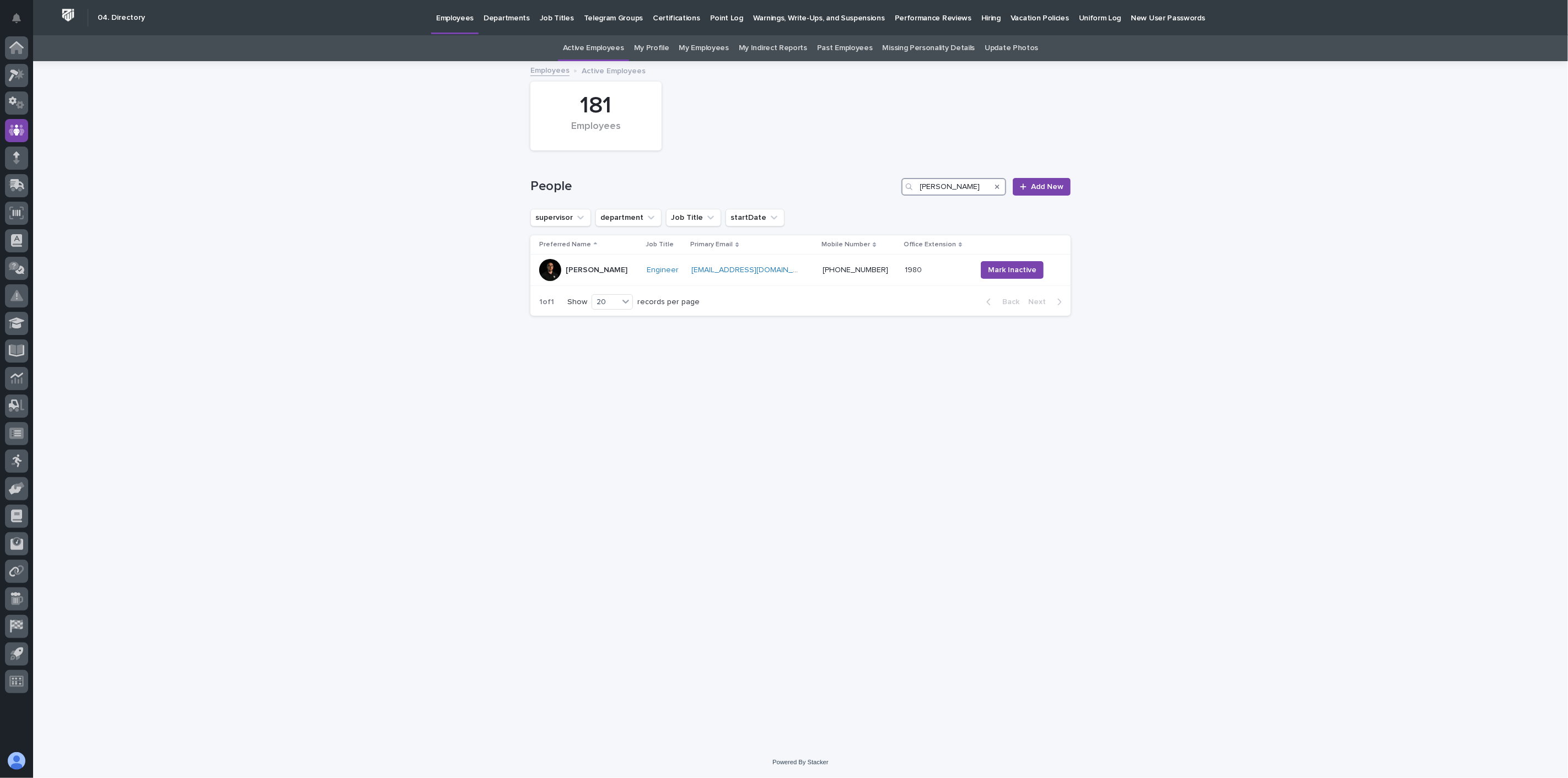
drag, startPoint x: 962, startPoint y: 188, endPoint x: 837, endPoint y: 181, distance: 125.2
click at [838, 183] on div "People [PERSON_NAME] Add New" at bounding box center [801, 186] width 541 height 17
type input "gearh"
click at [620, 280] on div "[PERSON_NAME]" at bounding box center [589, 269] width 100 height 22
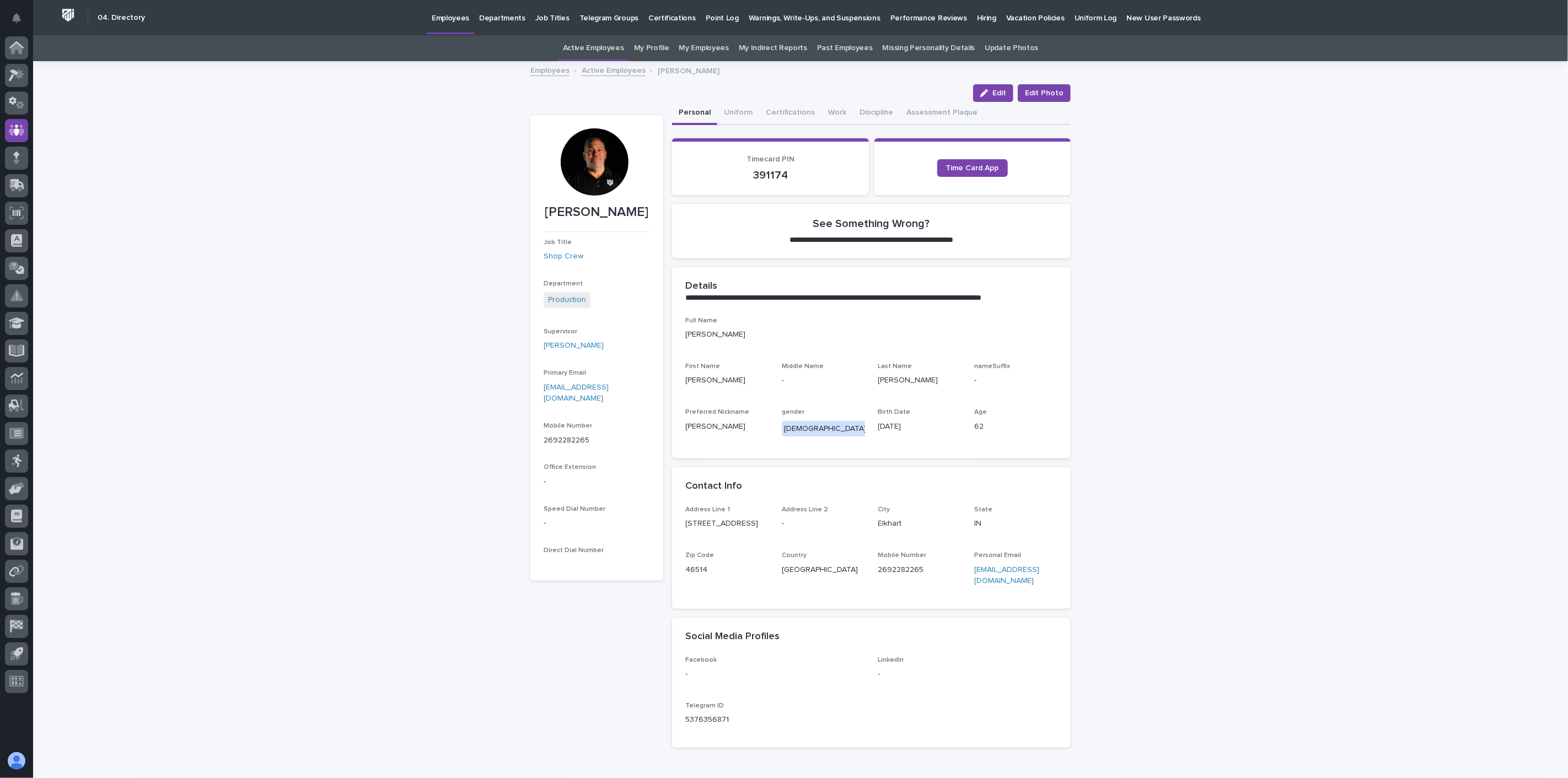
click at [640, 393] on div "Primary Email [EMAIL_ADDRESS][DOMAIN_NAME]" at bounding box center [596, 391] width 106 height 44
drag, startPoint x: 636, startPoint y: 387, endPoint x: 537, endPoint y: 390, distance: 99.0
click at [537, 390] on section "[PERSON_NAME] Job Title Shop Crew Department Production Supervisor [PERSON_NAME…" at bounding box center [597, 348] width 133 height 466
copy link "[EMAIL_ADDRESS][DOMAIN_NAME]"
click at [614, 69] on link "Active Employees" at bounding box center [613, 69] width 64 height 13
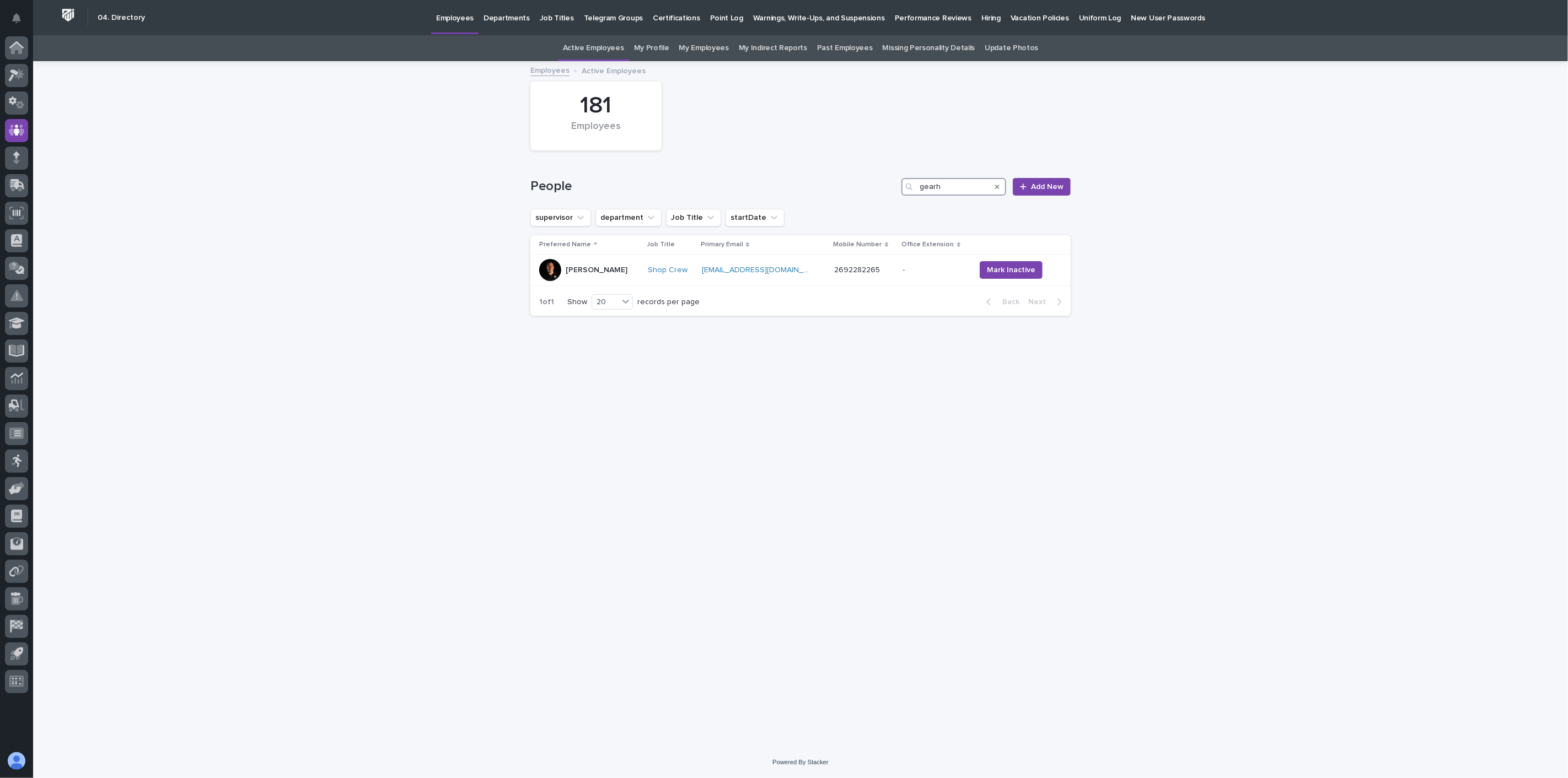
drag, startPoint x: 967, startPoint y: 188, endPoint x: 798, endPoint y: 147, distance: 173.9
click at [800, 158] on div "People gearh Add New" at bounding box center [801, 183] width 541 height 53
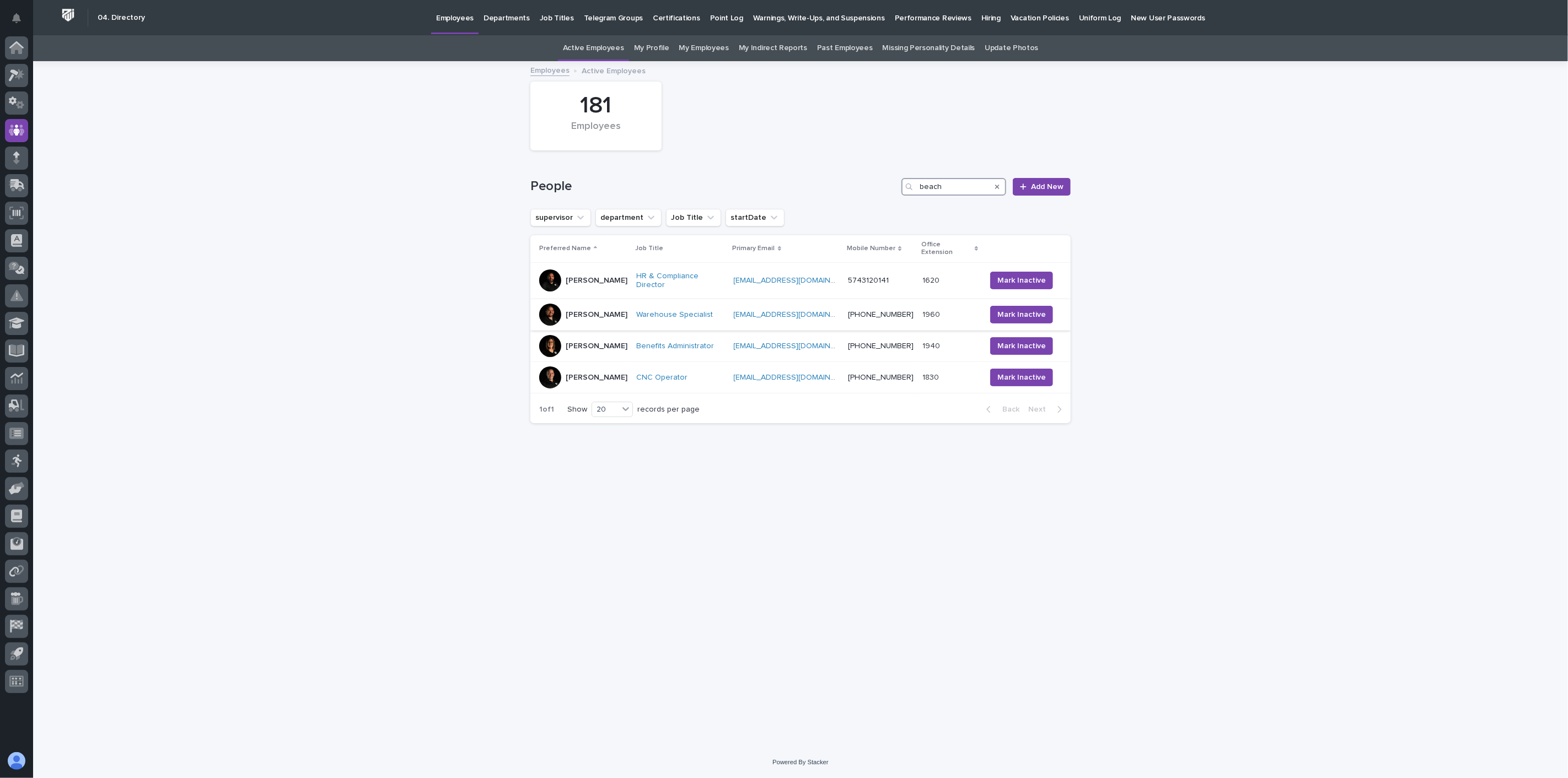
type input "beach"
click at [614, 311] on div "[PERSON_NAME]" at bounding box center [583, 314] width 88 height 22
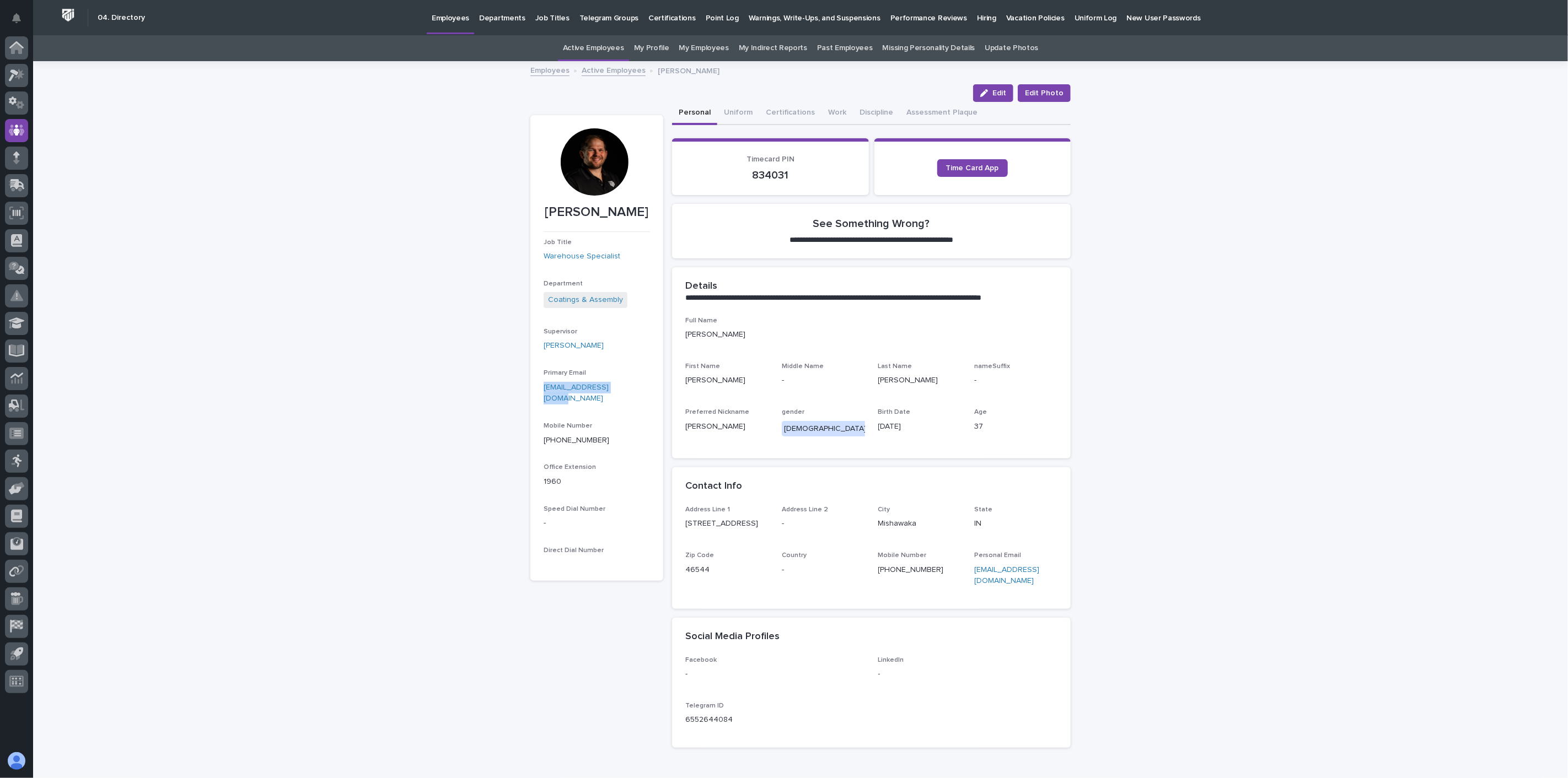
drag, startPoint x: 636, startPoint y: 386, endPoint x: 537, endPoint y: 390, distance: 99.1
click at [537, 390] on section "[PERSON_NAME] Job Title Warehouse Specialist Department Coatings & Assembly Sup…" at bounding box center [597, 348] width 133 height 466
copy link "[EMAIL_ADDRESS][DOMAIN_NAME]"
click at [621, 65] on link "Active Employees" at bounding box center [613, 69] width 64 height 13
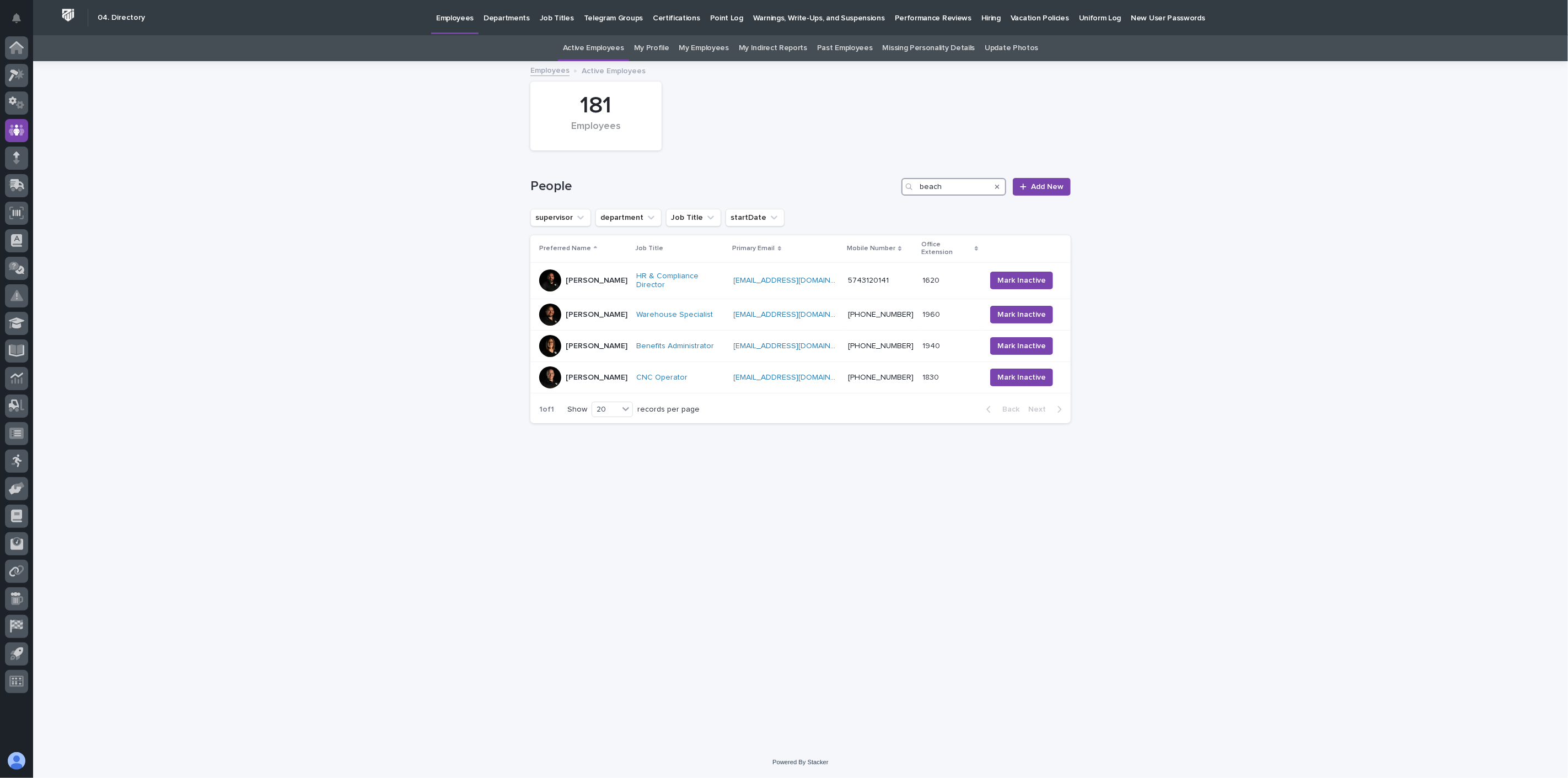
drag, startPoint x: 853, startPoint y: 186, endPoint x: 824, endPoint y: 189, distance: 29.2
click at [824, 189] on div "People beach Add New" at bounding box center [801, 186] width 541 height 17
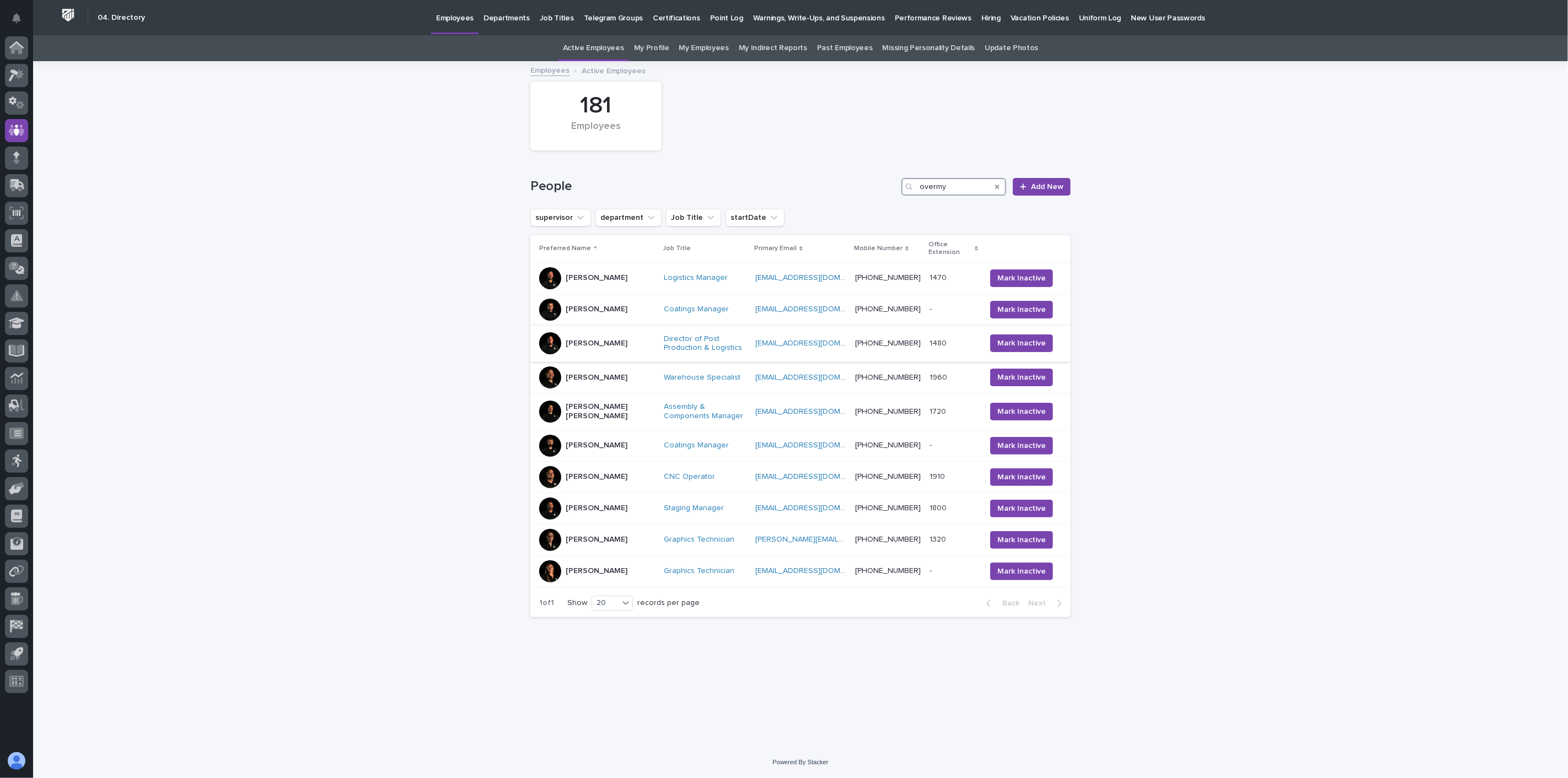
type input "overmy"
click at [621, 355] on div "[PERSON_NAME]" at bounding box center [596, 343] width 116 height 22
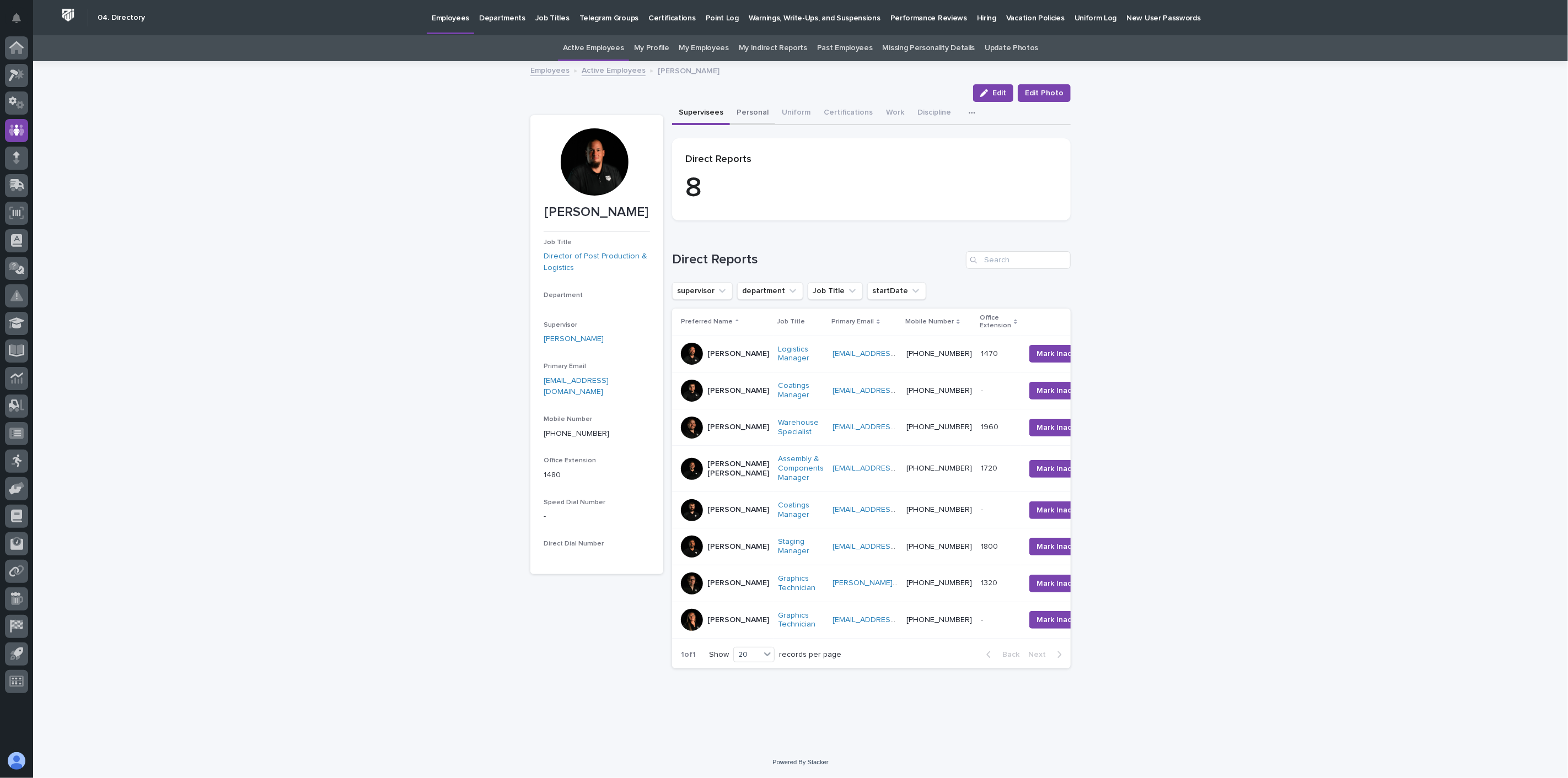
click at [753, 109] on button "Personal" at bounding box center [753, 113] width 45 height 23
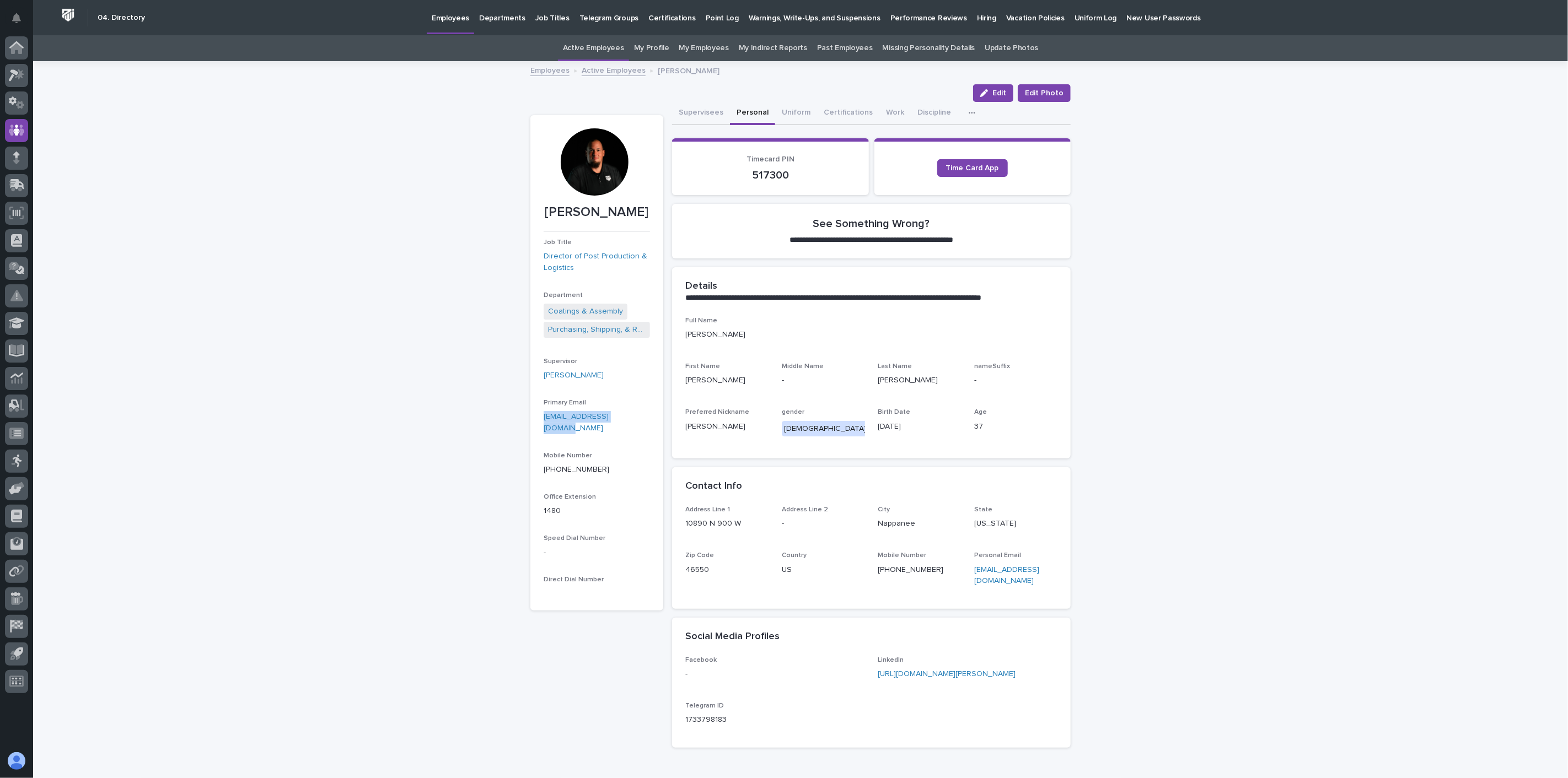
drag, startPoint x: 632, startPoint y: 415, endPoint x: 536, endPoint y: 421, distance: 96.2
click at [536, 421] on section "[PERSON_NAME] Job Title Director of Post Production & Logistics Department Coat…" at bounding box center [597, 363] width 133 height 496
click at [615, 70] on link "Active Employees" at bounding box center [613, 69] width 64 height 13
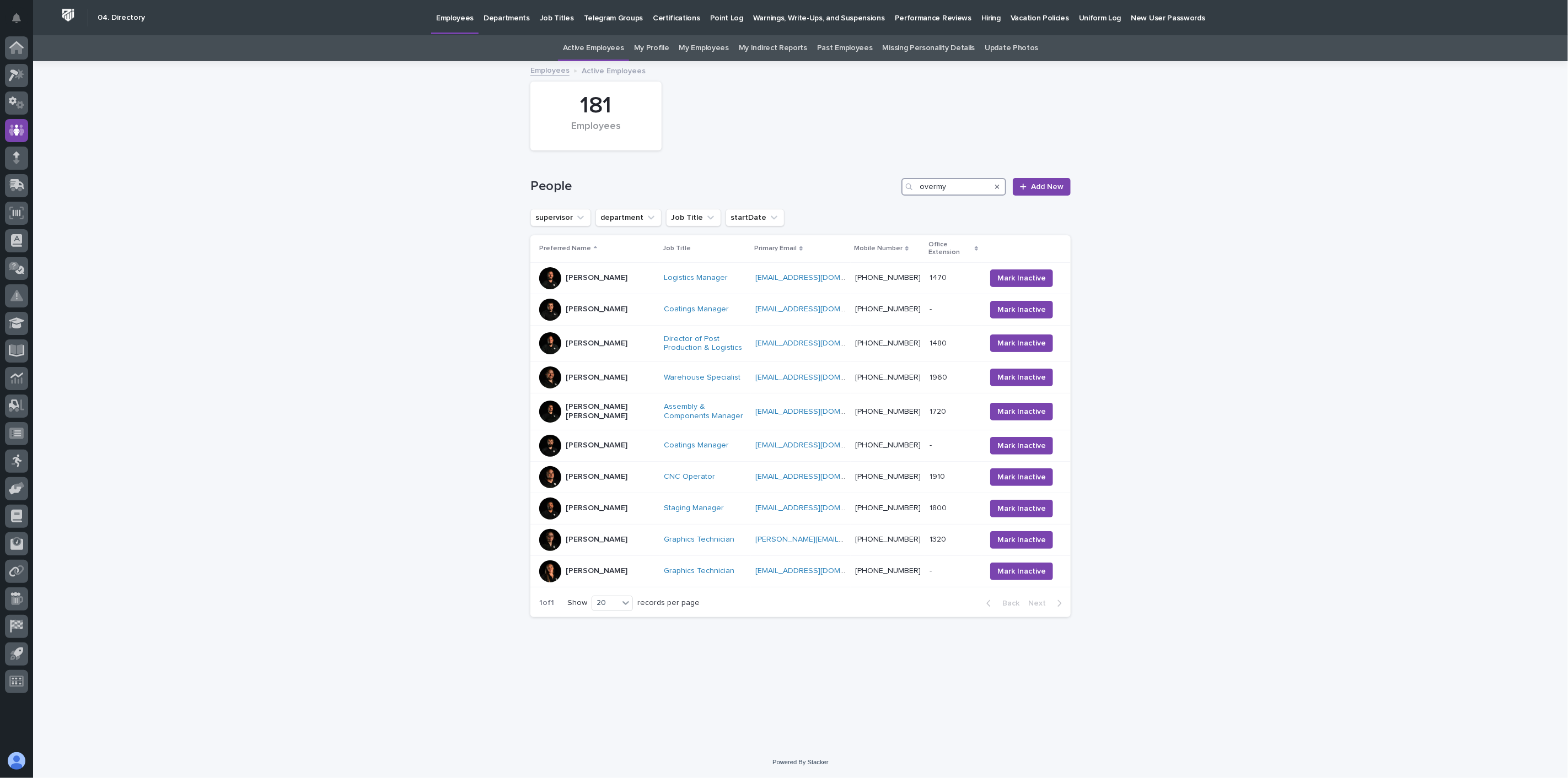
drag, startPoint x: 931, startPoint y: 180, endPoint x: 824, endPoint y: 183, distance: 107.0
click at [824, 183] on div "People overmy Add New" at bounding box center [801, 186] width 541 height 17
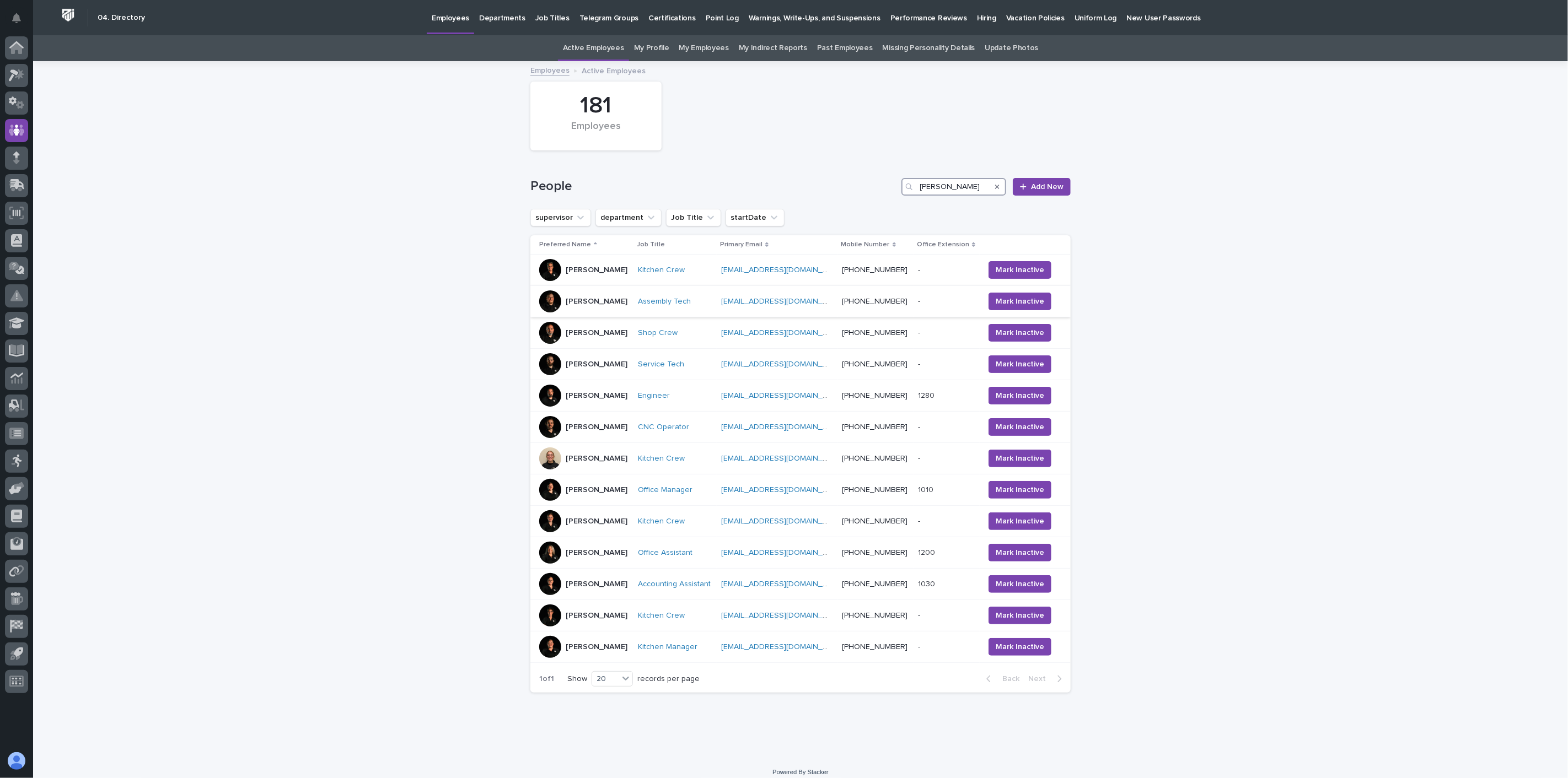
type input "[PERSON_NAME]"
click at [621, 310] on div "[PERSON_NAME]" at bounding box center [584, 301] width 90 height 22
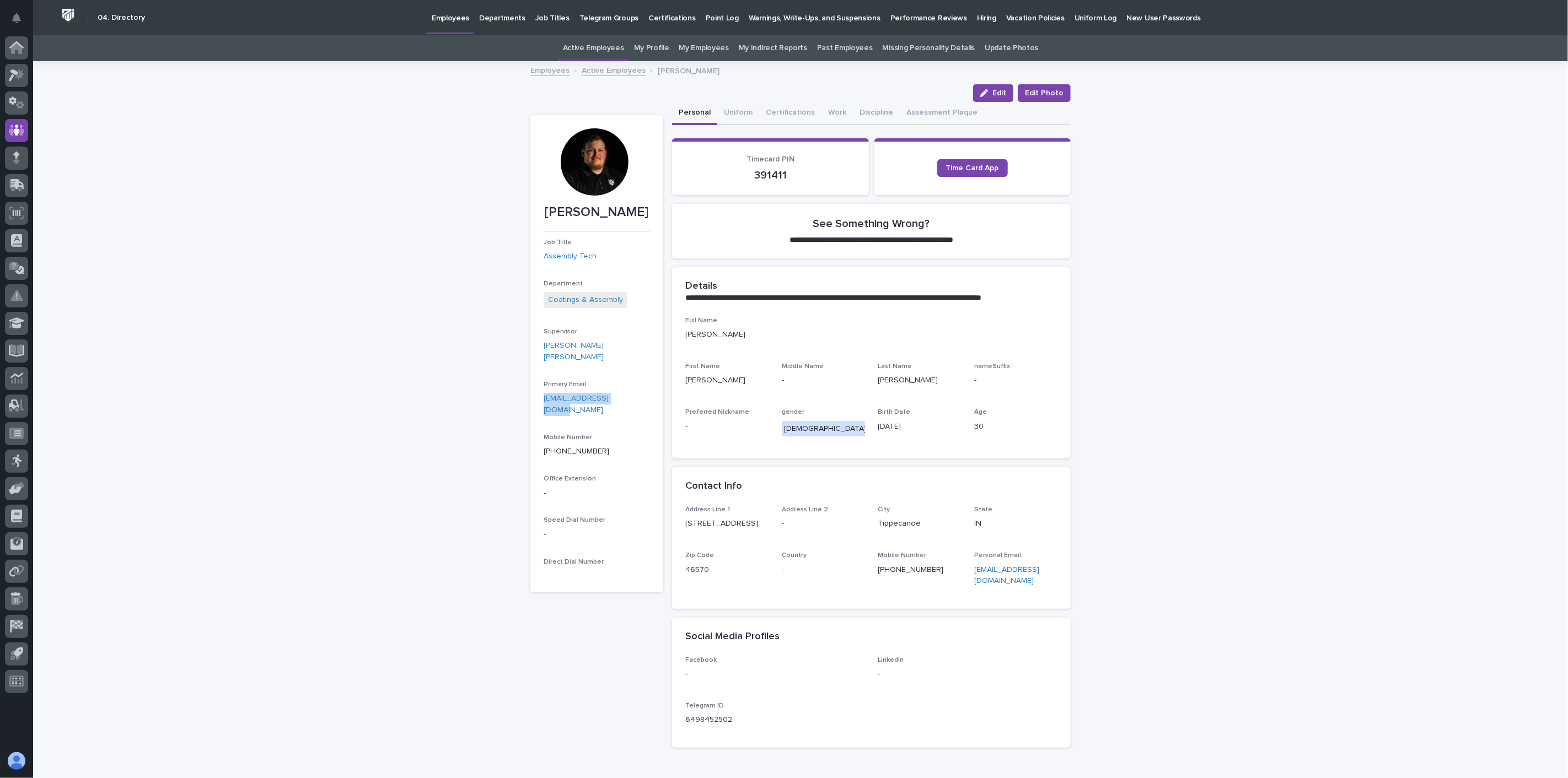
drag, startPoint x: 635, startPoint y: 389, endPoint x: 537, endPoint y: 392, distance: 98.0
click at [537, 392] on section "[PERSON_NAME] Job Title Assembly Tech Department Coatings & Assembly Supervisor…" at bounding box center [597, 354] width 133 height 477
click at [609, 63] on link "Active Employees" at bounding box center [613, 69] width 64 height 13
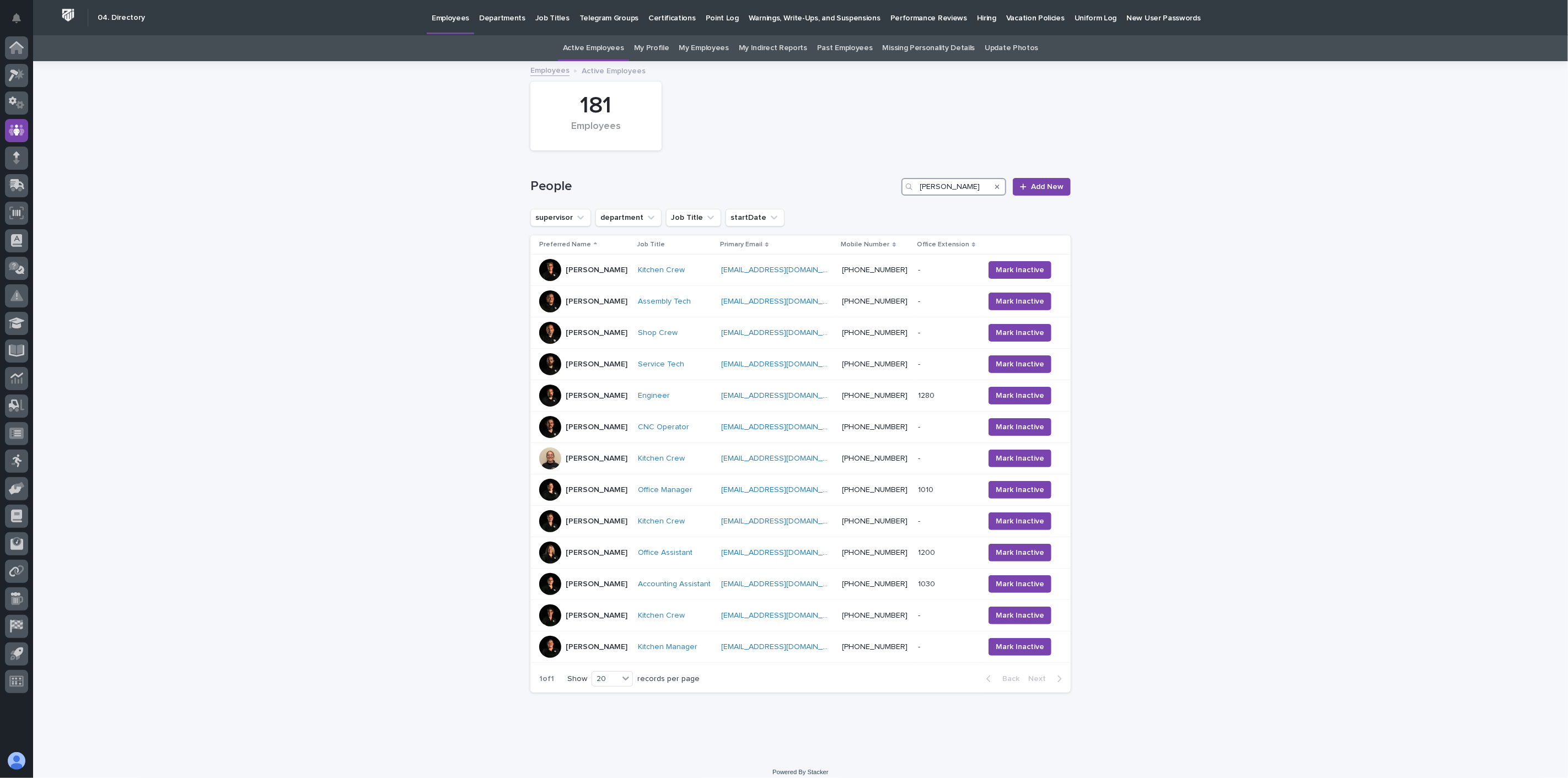
drag, startPoint x: 912, startPoint y: 191, endPoint x: 799, endPoint y: 186, distance: 113.1
click at [799, 186] on div "People [PERSON_NAME] New" at bounding box center [801, 186] width 541 height 17
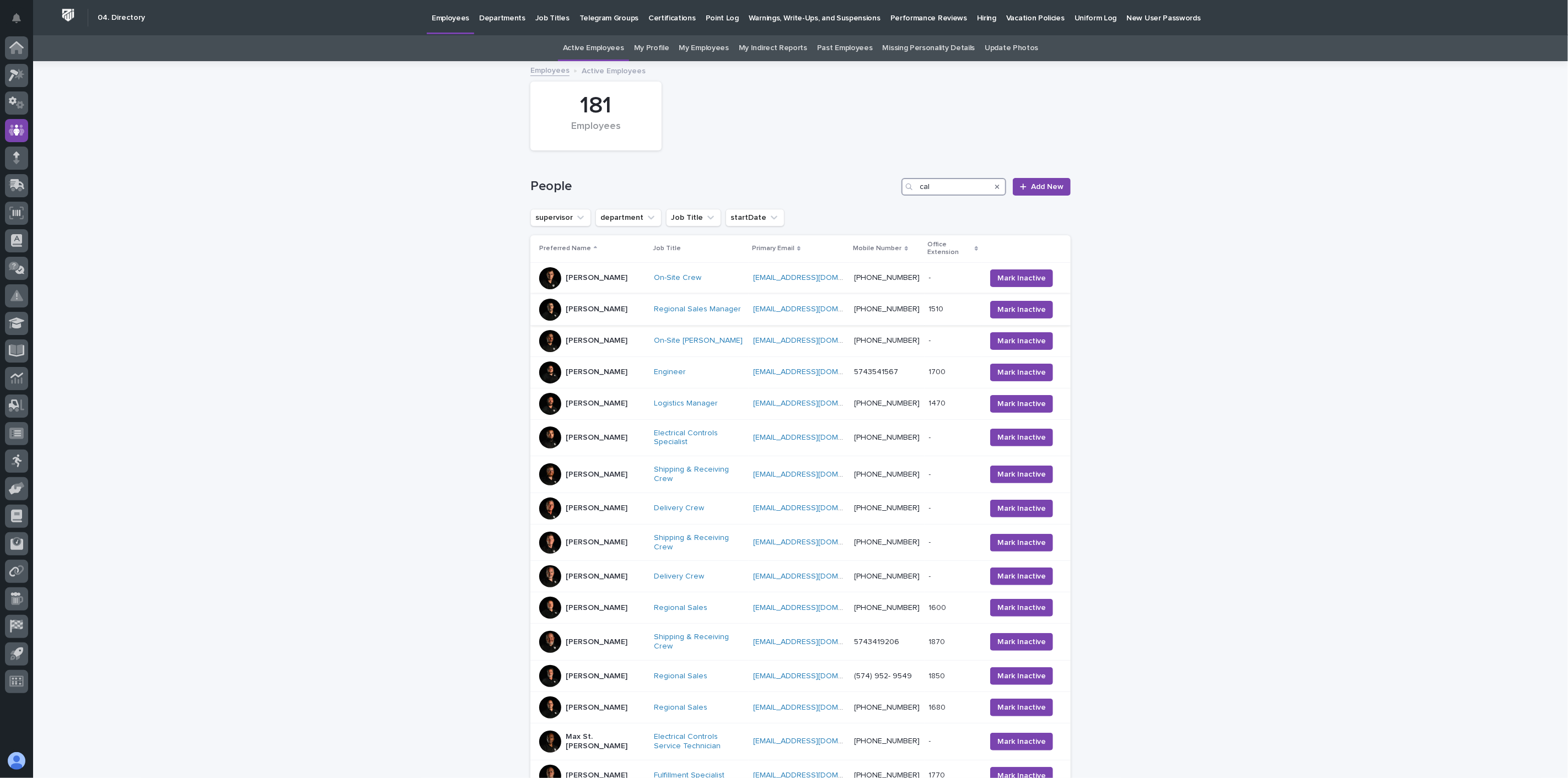
type input "cal"
click at [604, 320] on td "[PERSON_NAME]" at bounding box center [590, 309] width 119 height 32
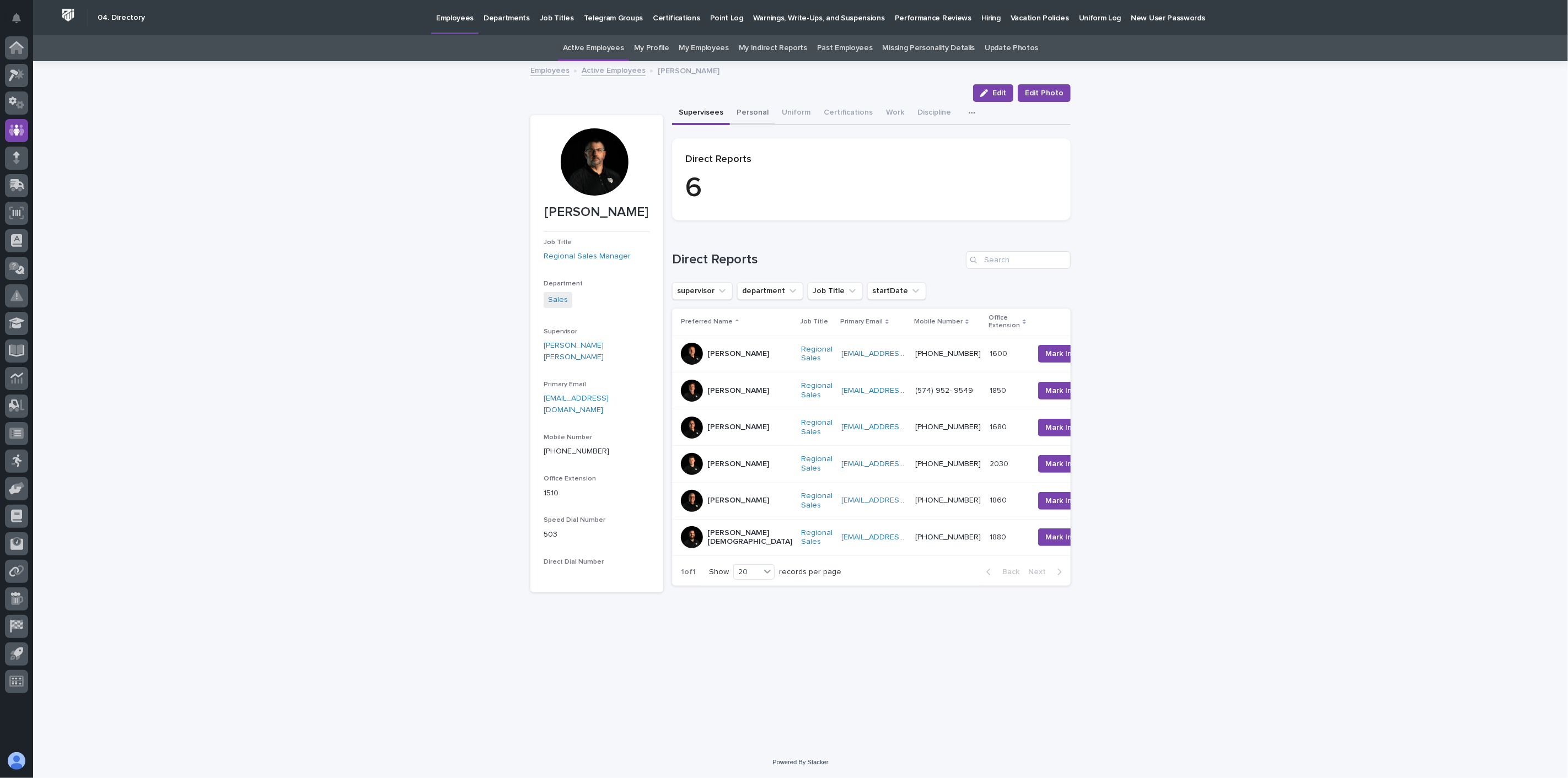
click at [754, 111] on button "Personal" at bounding box center [753, 113] width 45 height 23
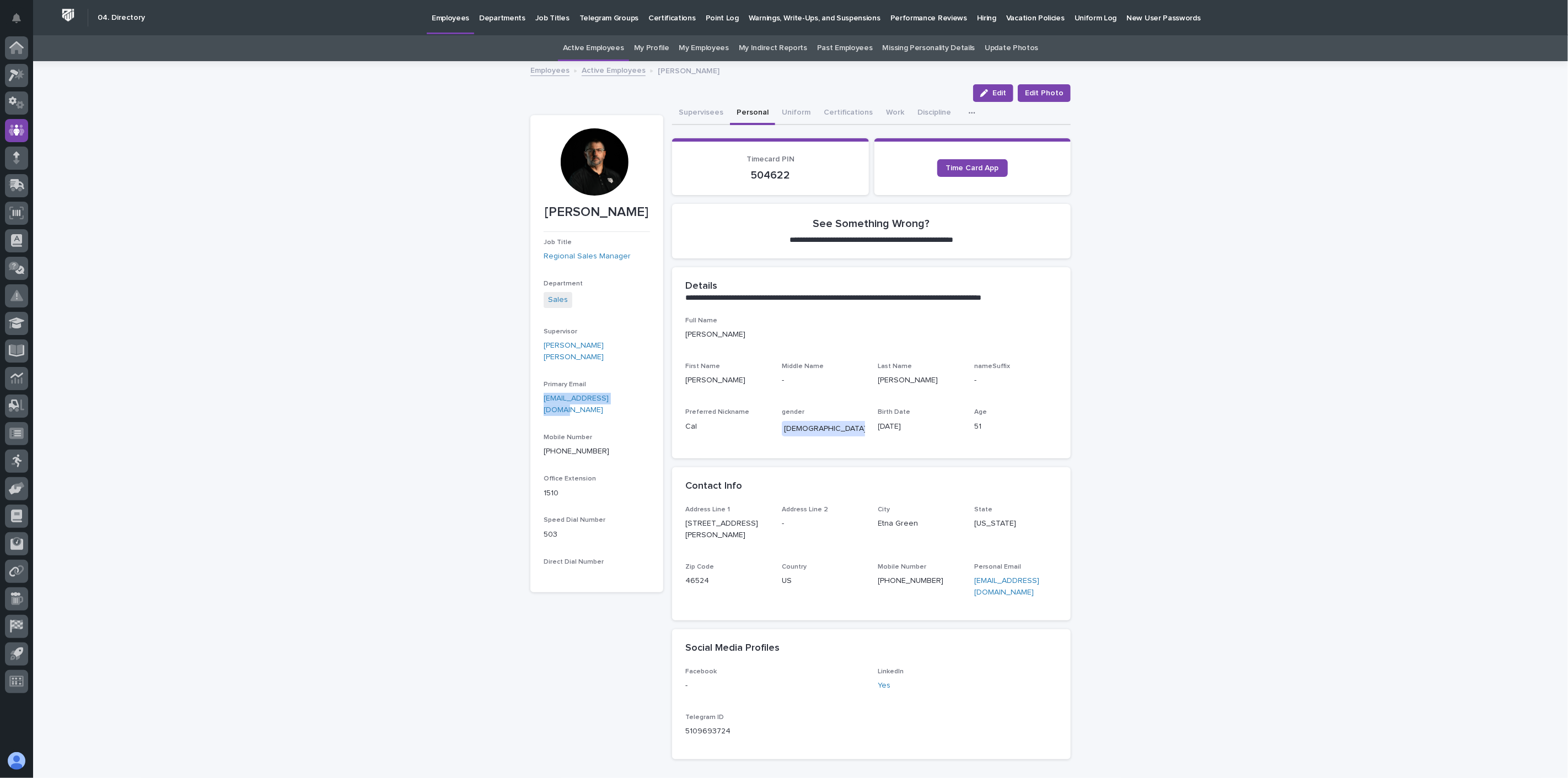
drag, startPoint x: 645, startPoint y: 389, endPoint x: 530, endPoint y: 382, distance: 115.2
click at [531, 382] on section "[PERSON_NAME] Job Title Regional Sales Manager Department Sales Supervisor [PER…" at bounding box center [597, 354] width 133 height 477
click at [596, 67] on link "Active Employees" at bounding box center [613, 69] width 64 height 13
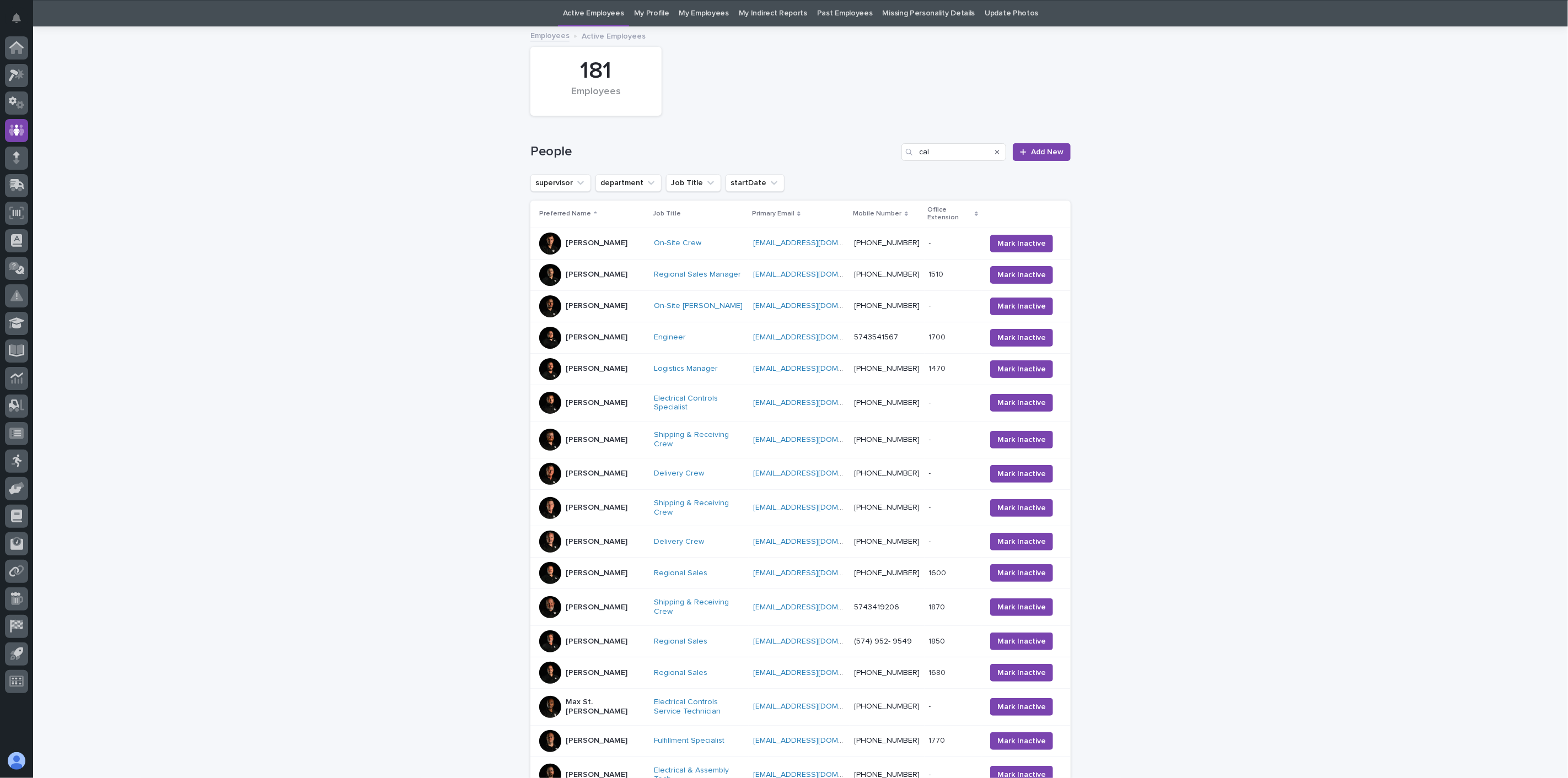
scroll to position [35, 0]
drag, startPoint x: 935, startPoint y: 154, endPoint x: 818, endPoint y: 149, distance: 117.1
click at [818, 149] on div "People cal Add New" at bounding box center [801, 151] width 541 height 17
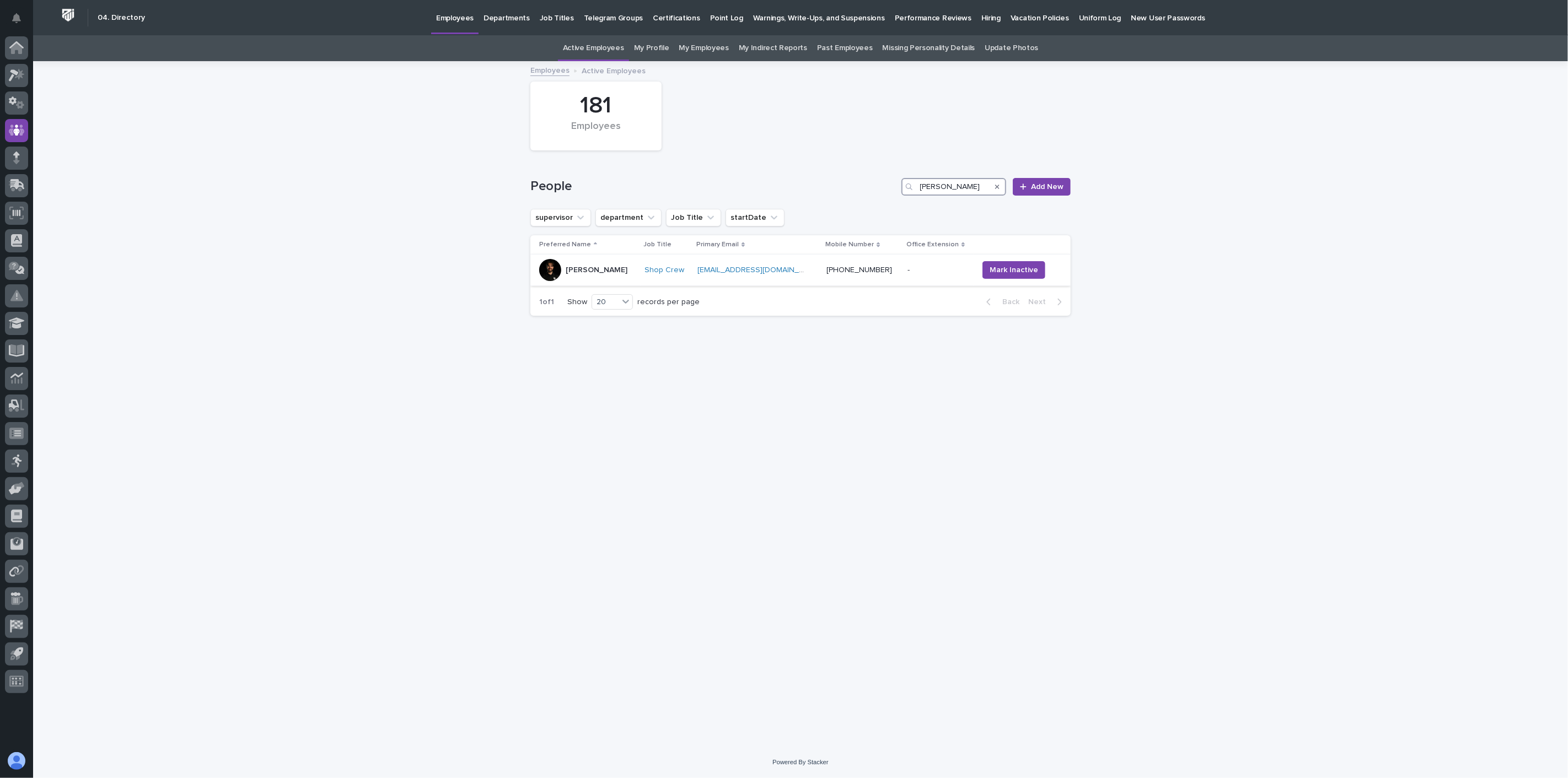
type input "[PERSON_NAME]"
click at [621, 279] on div "[PERSON_NAME]" at bounding box center [587, 269] width 97 height 22
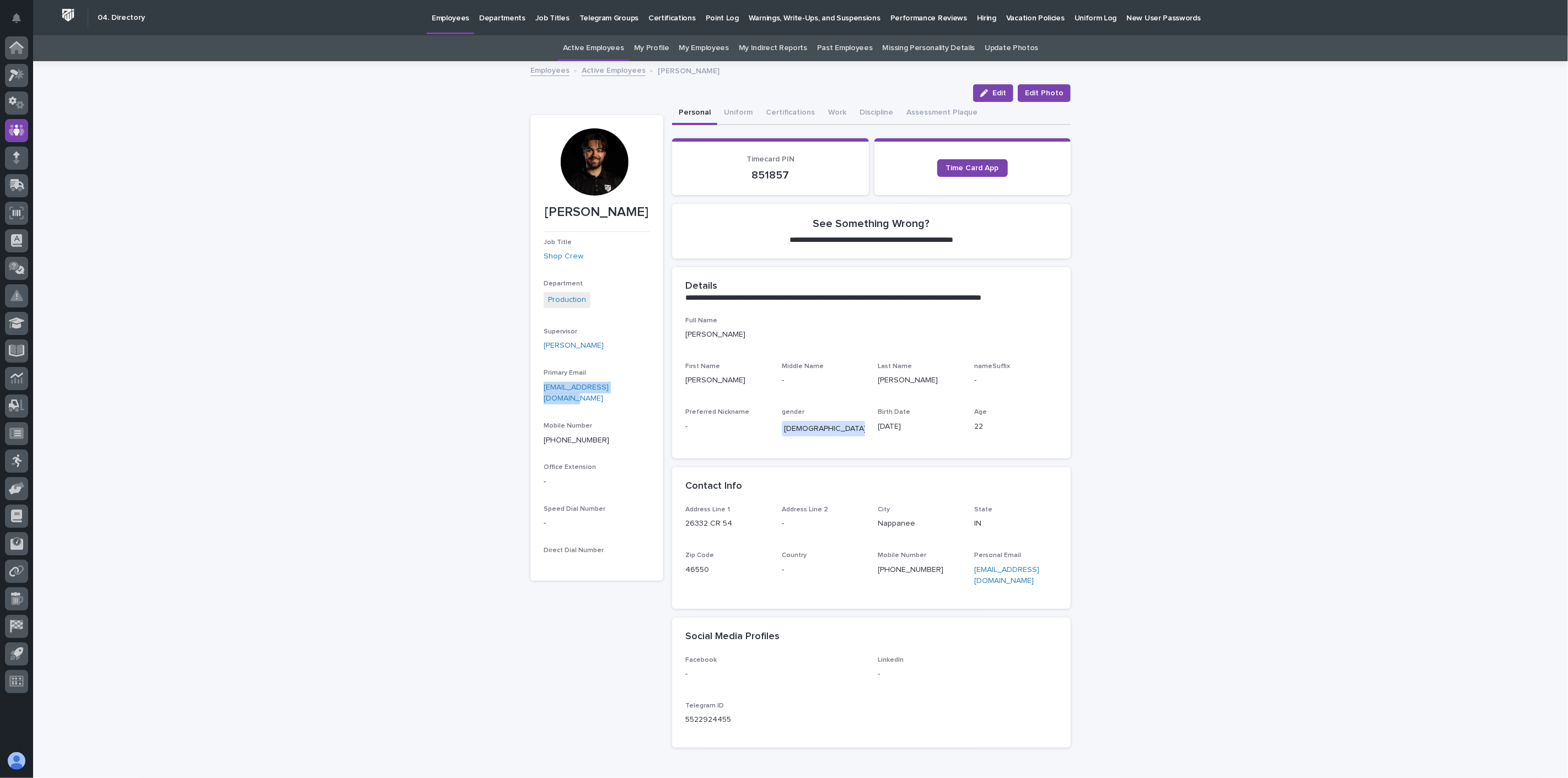
drag, startPoint x: 642, startPoint y: 389, endPoint x: 539, endPoint y: 389, distance: 103.0
click at [544, 389] on p "[EMAIL_ADDRESS][DOMAIN_NAME]" at bounding box center [596, 393] width 106 height 23
click at [596, 68] on link "Active Employees" at bounding box center [613, 69] width 64 height 13
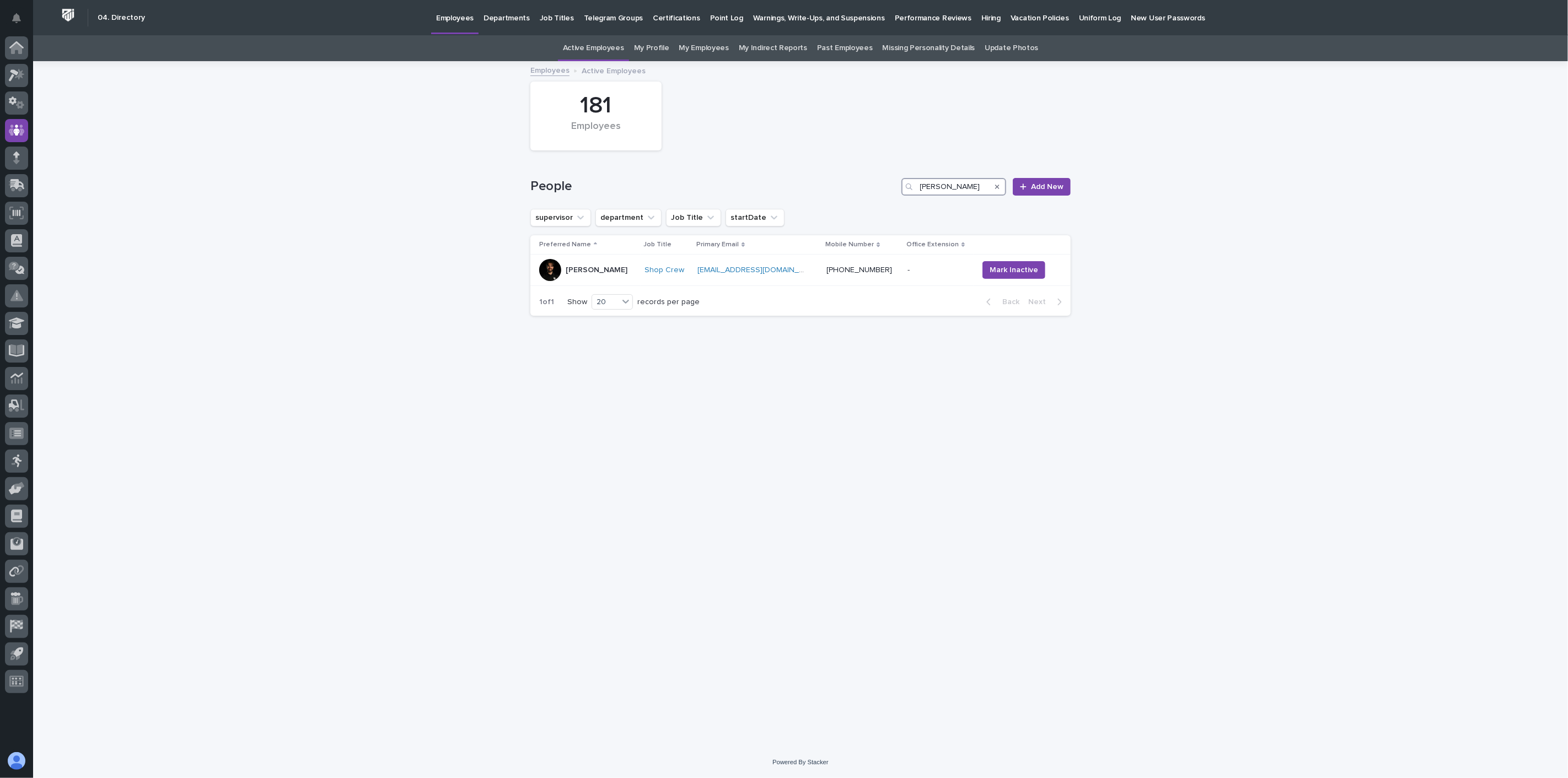
drag, startPoint x: 944, startPoint y: 185, endPoint x: 852, endPoint y: 185, distance: 92.0
click at [853, 185] on div "People [PERSON_NAME] New" at bounding box center [801, 186] width 541 height 17
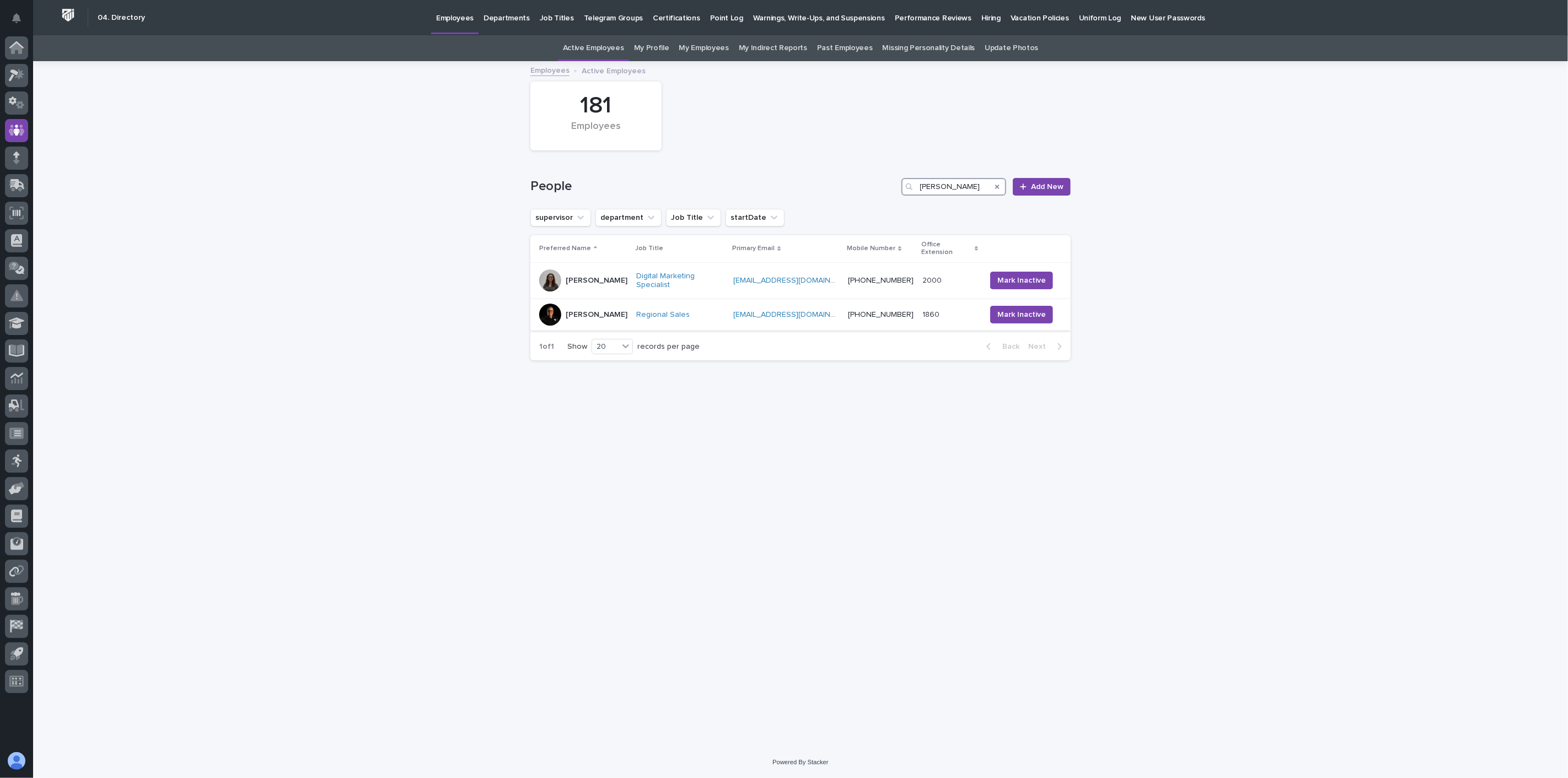
type input "[PERSON_NAME]"
click at [606, 308] on div "[PERSON_NAME]" at bounding box center [583, 314] width 88 height 22
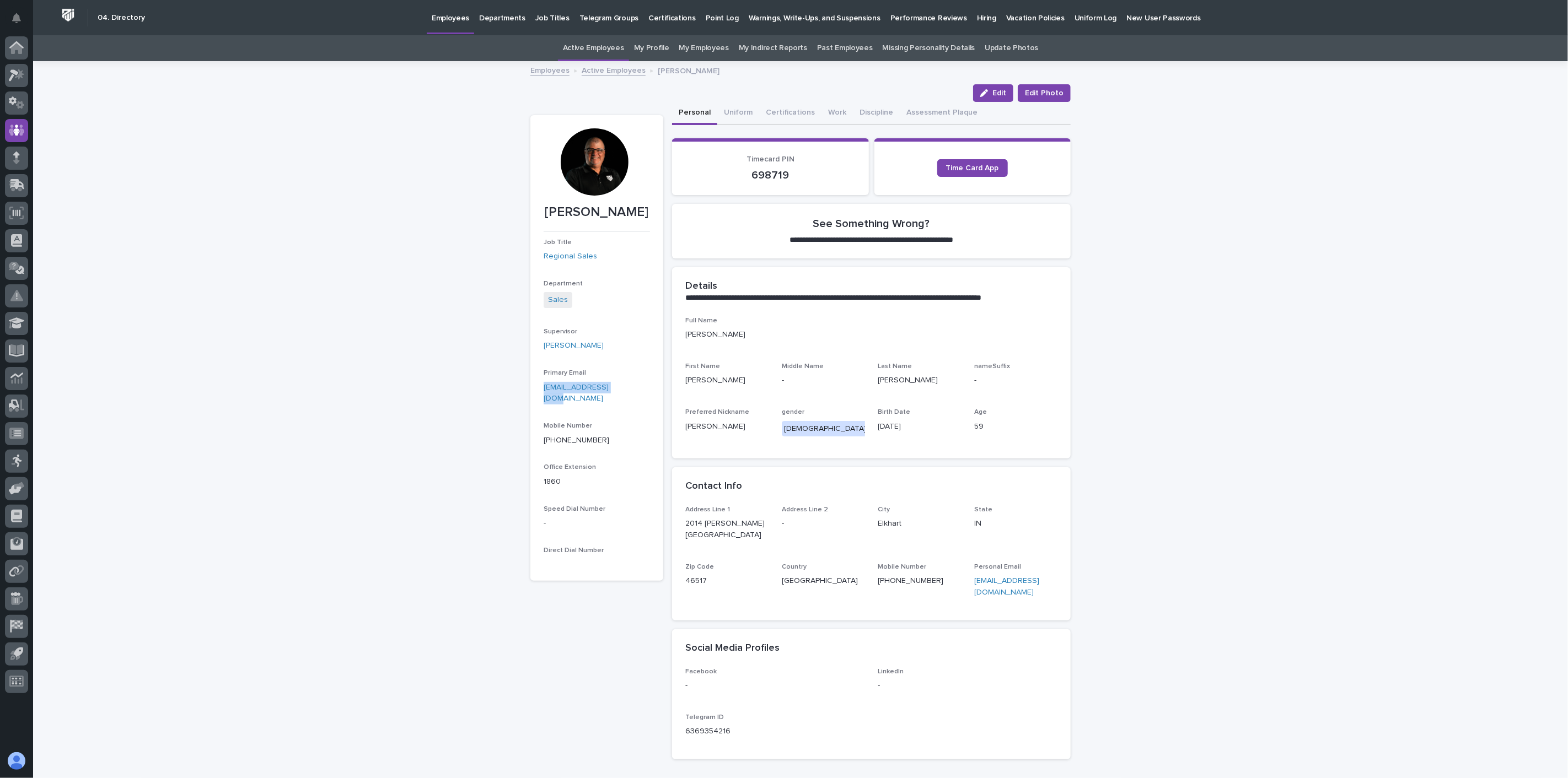
drag, startPoint x: 616, startPoint y: 387, endPoint x: 532, endPoint y: 397, distance: 84.6
click at [532, 397] on section "[PERSON_NAME] Job Title Regional Sales Department Sales Supervisor [PERSON_NAME…" at bounding box center [597, 348] width 133 height 466
click at [597, 72] on link "Active Employees" at bounding box center [613, 69] width 64 height 13
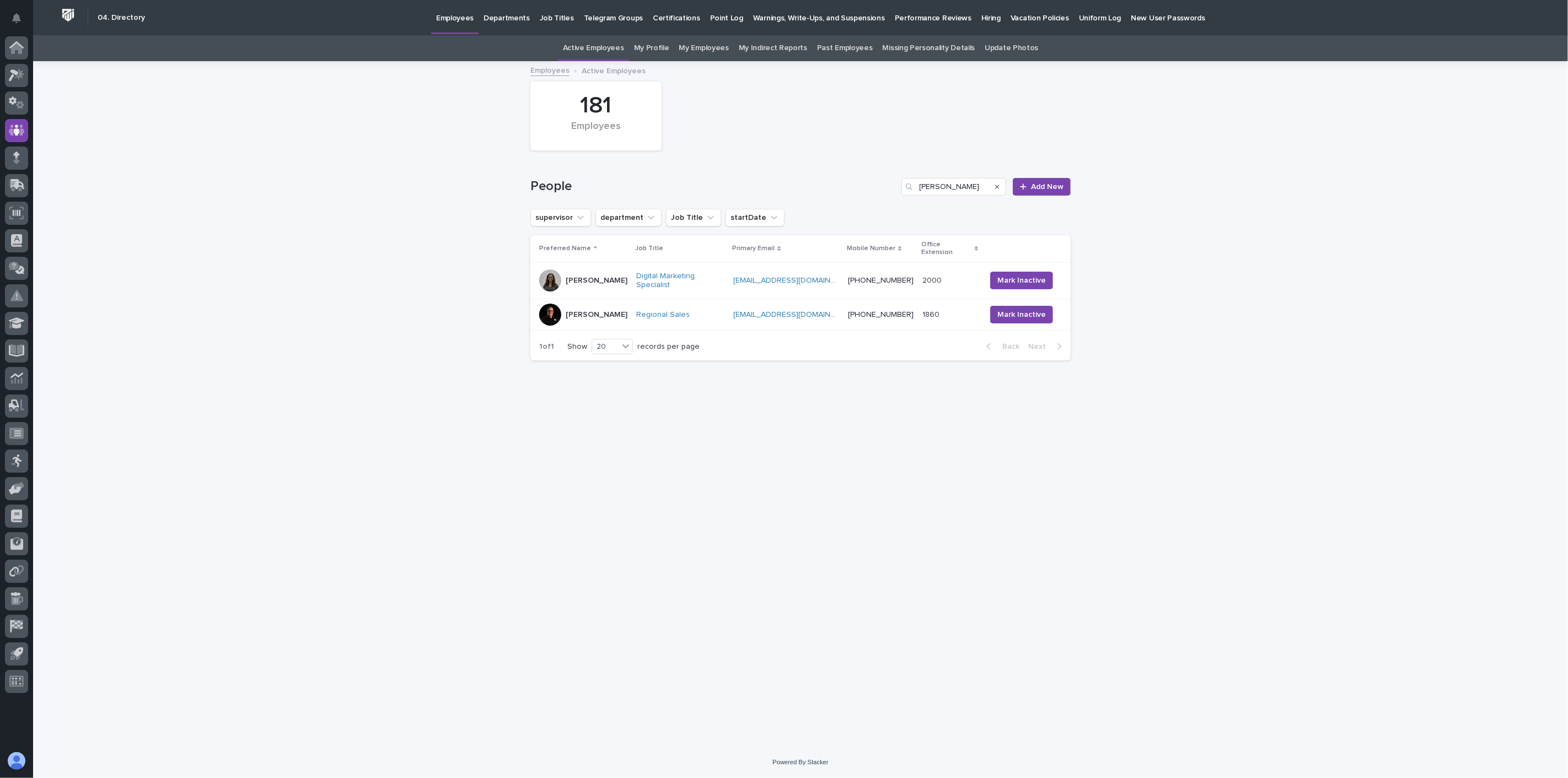
click at [441, 17] on p "Employees" at bounding box center [455, 11] width 38 height 23
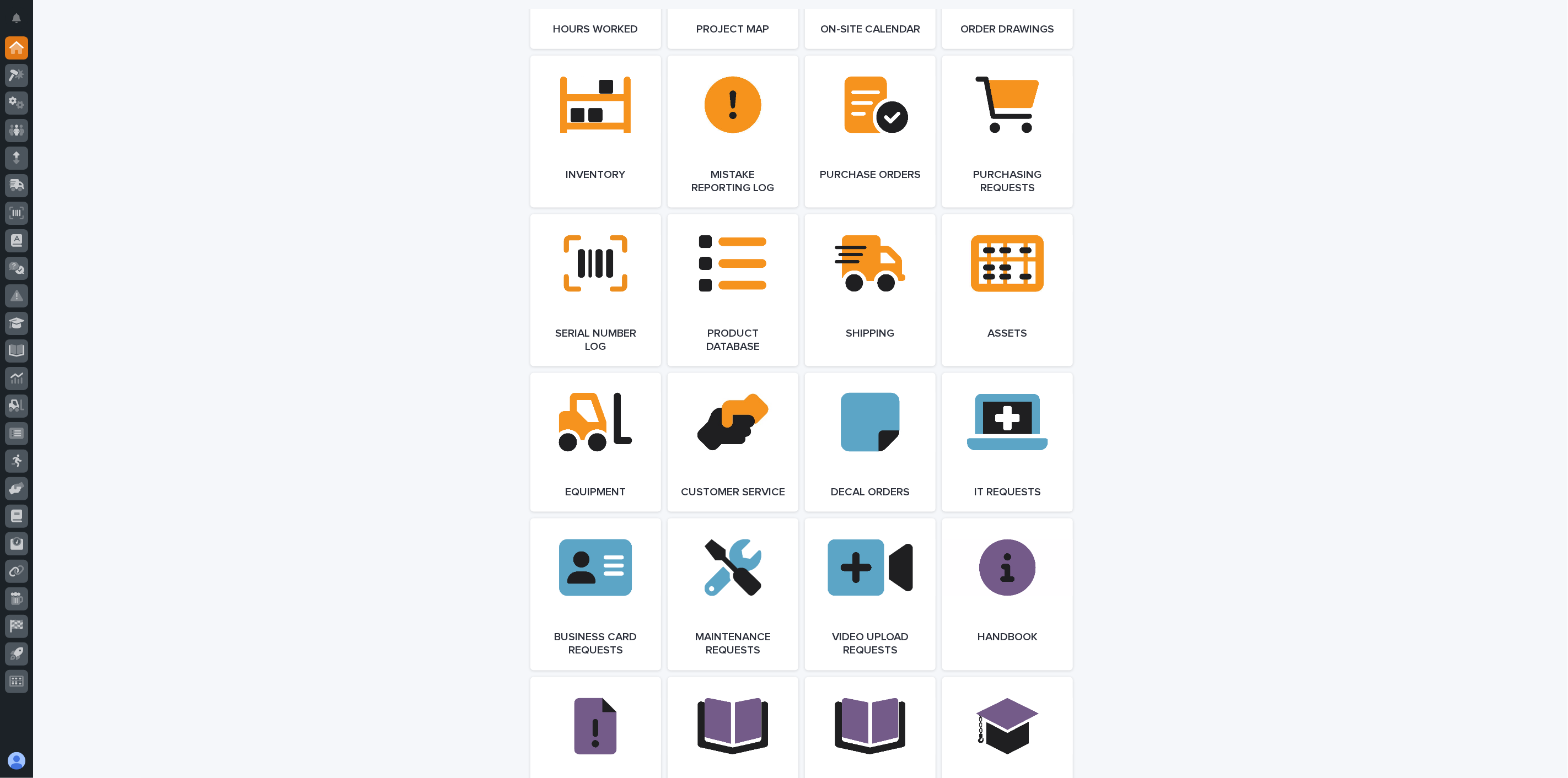
scroll to position [1591, 0]
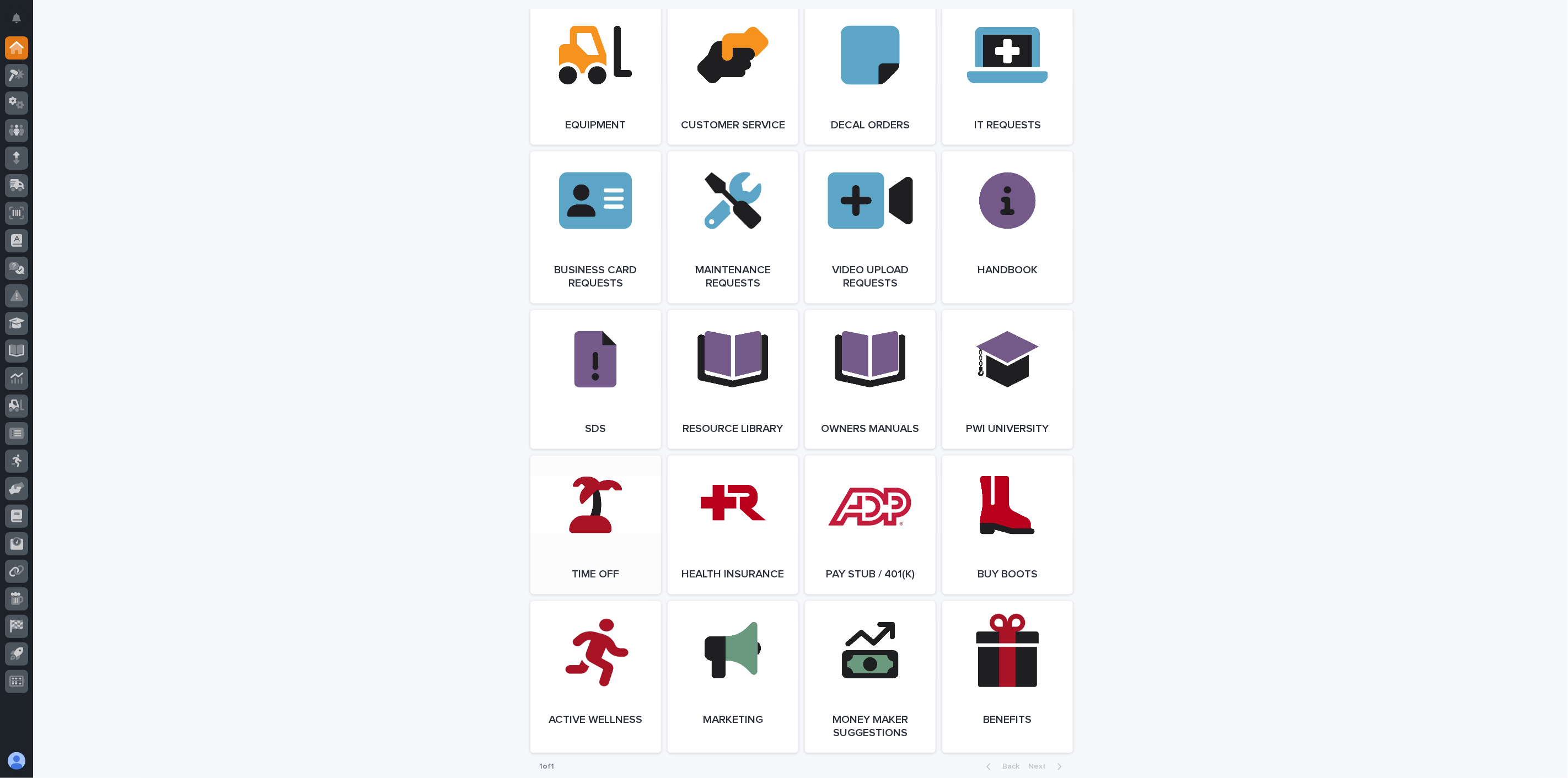
click at [629, 567] on link "Open Link" at bounding box center [596, 525] width 131 height 139
click at [15, 324] on icon at bounding box center [17, 323] width 16 height 11
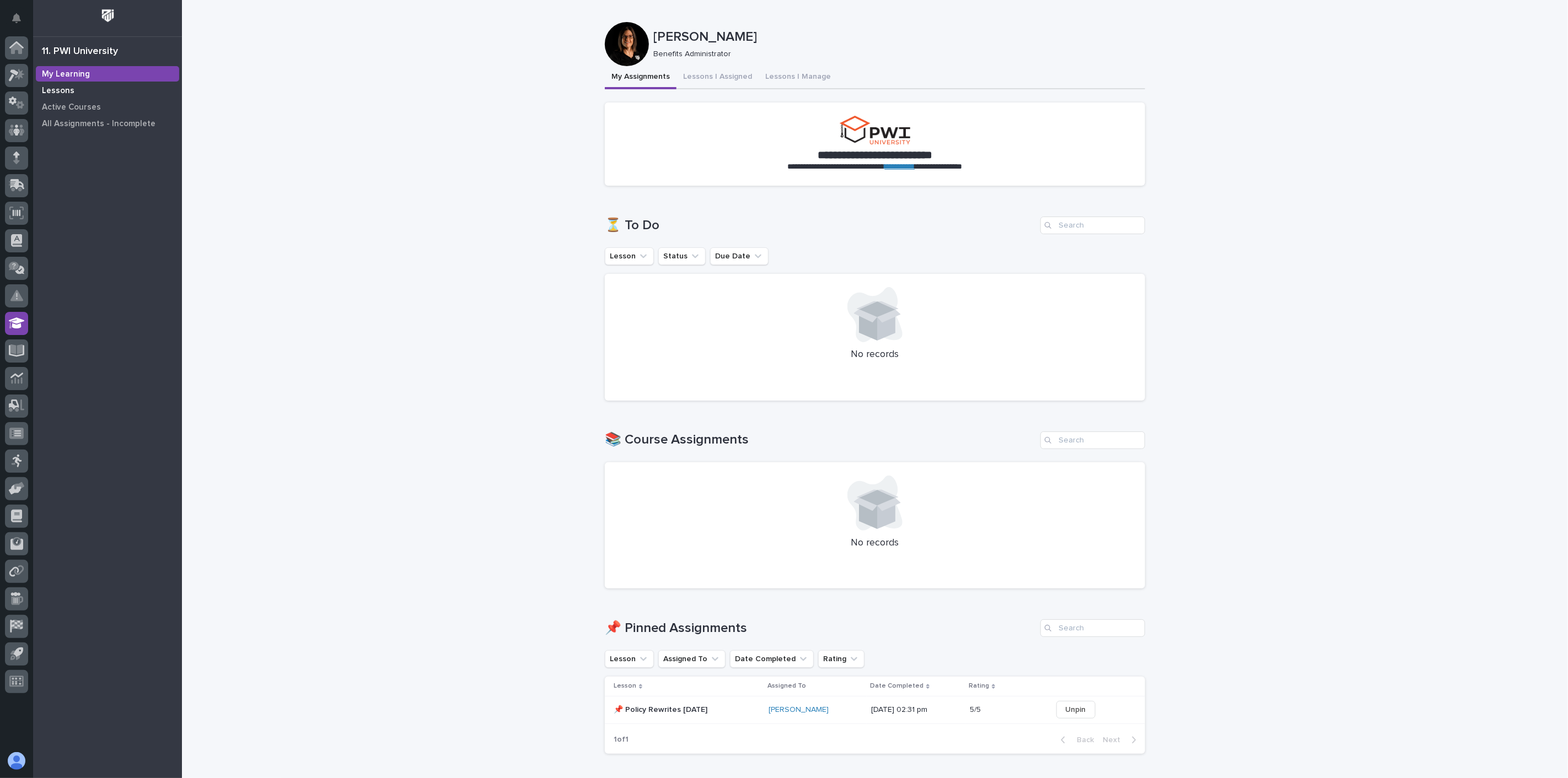
click at [81, 90] on div "Lessons" at bounding box center [107, 91] width 143 height 15
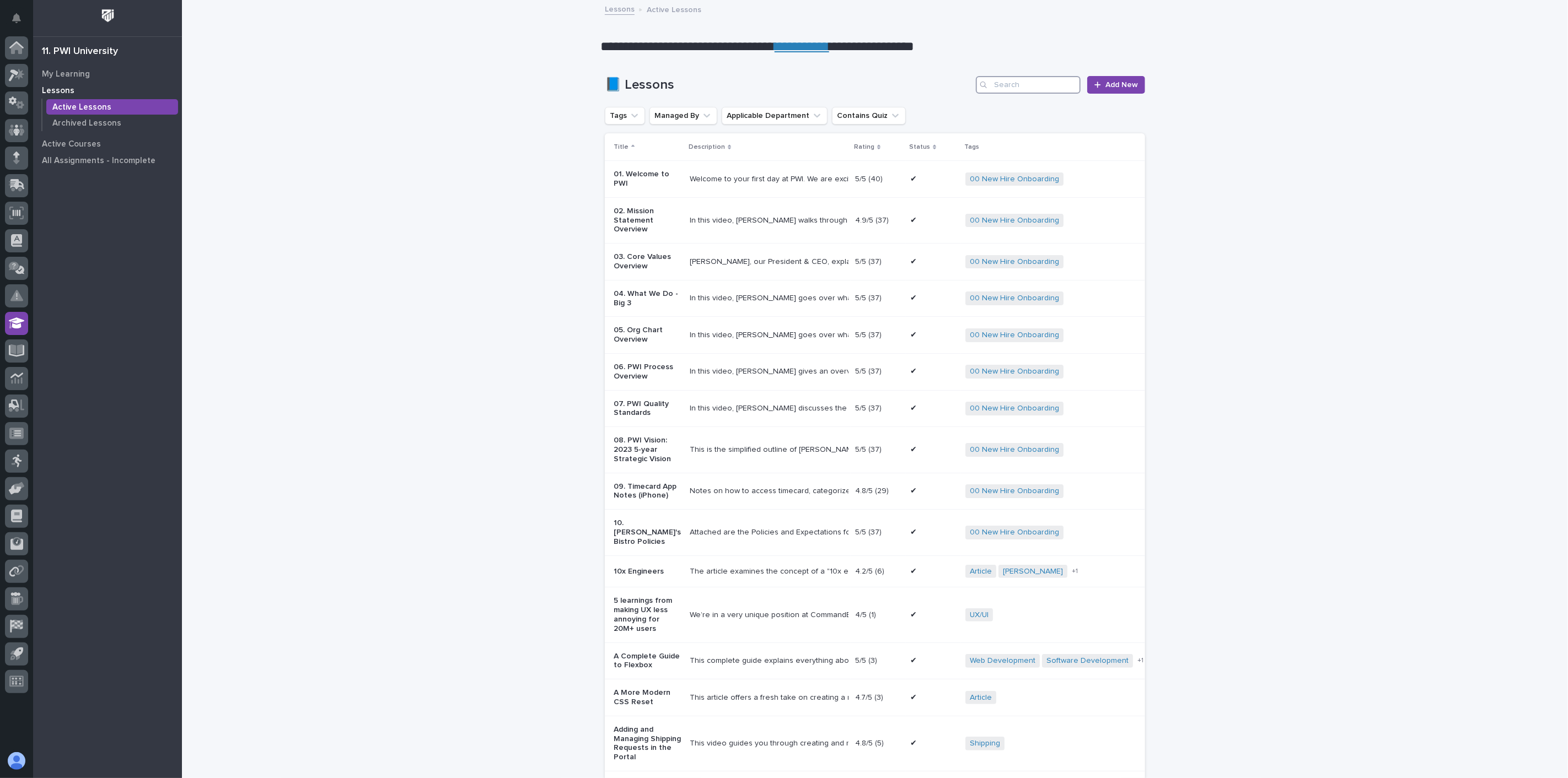
click at [1021, 76] on input "Search" at bounding box center [1028, 85] width 105 height 17
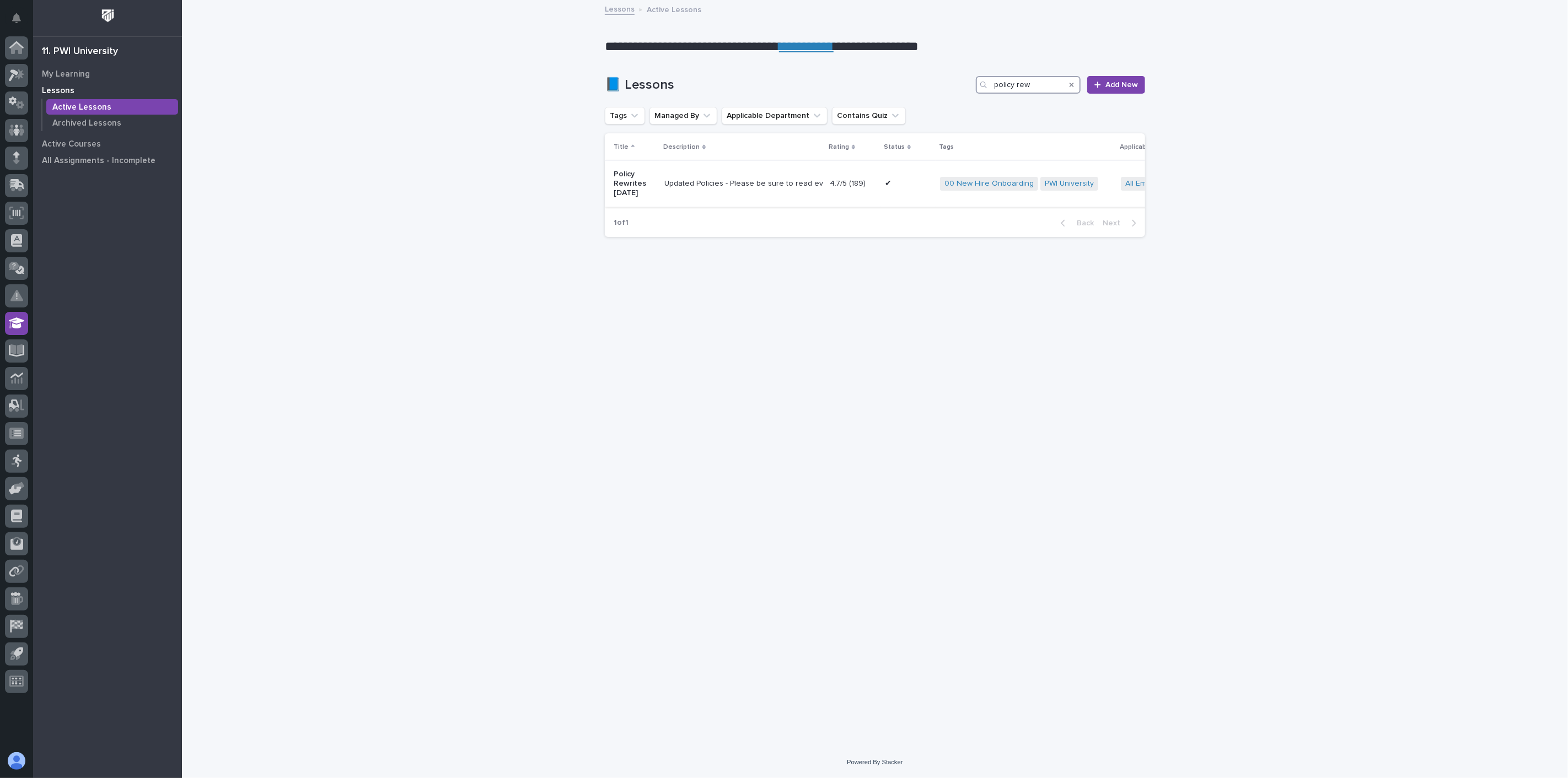
type input "policy rew"
click at [702, 205] on td "Updated Policies - Please be sure to read everything. If you have any questions…" at bounding box center [742, 183] width 165 height 46
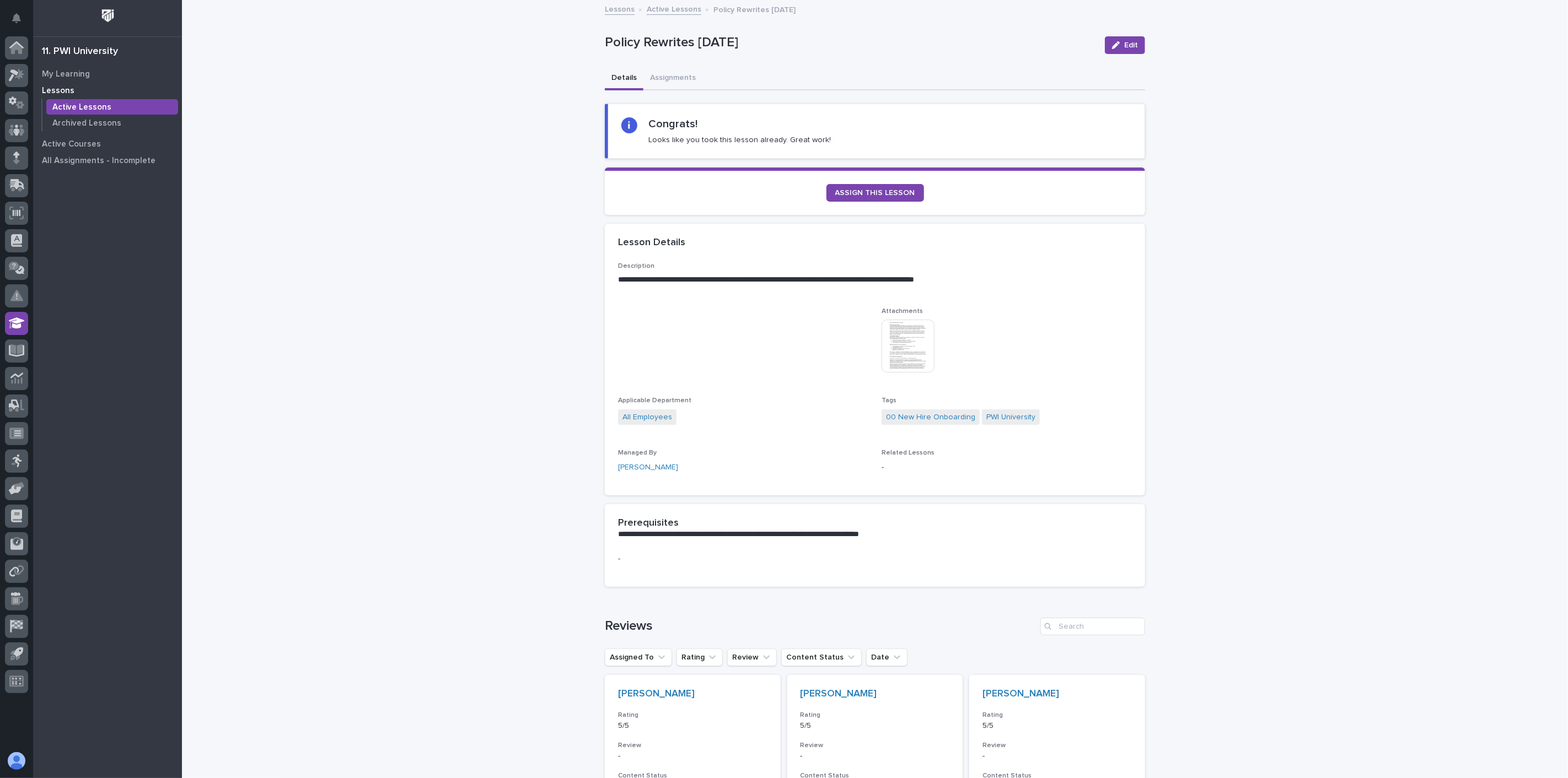
click at [895, 343] on img at bounding box center [908, 346] width 53 height 53
